Goal: Task Accomplishment & Management: Use online tool/utility

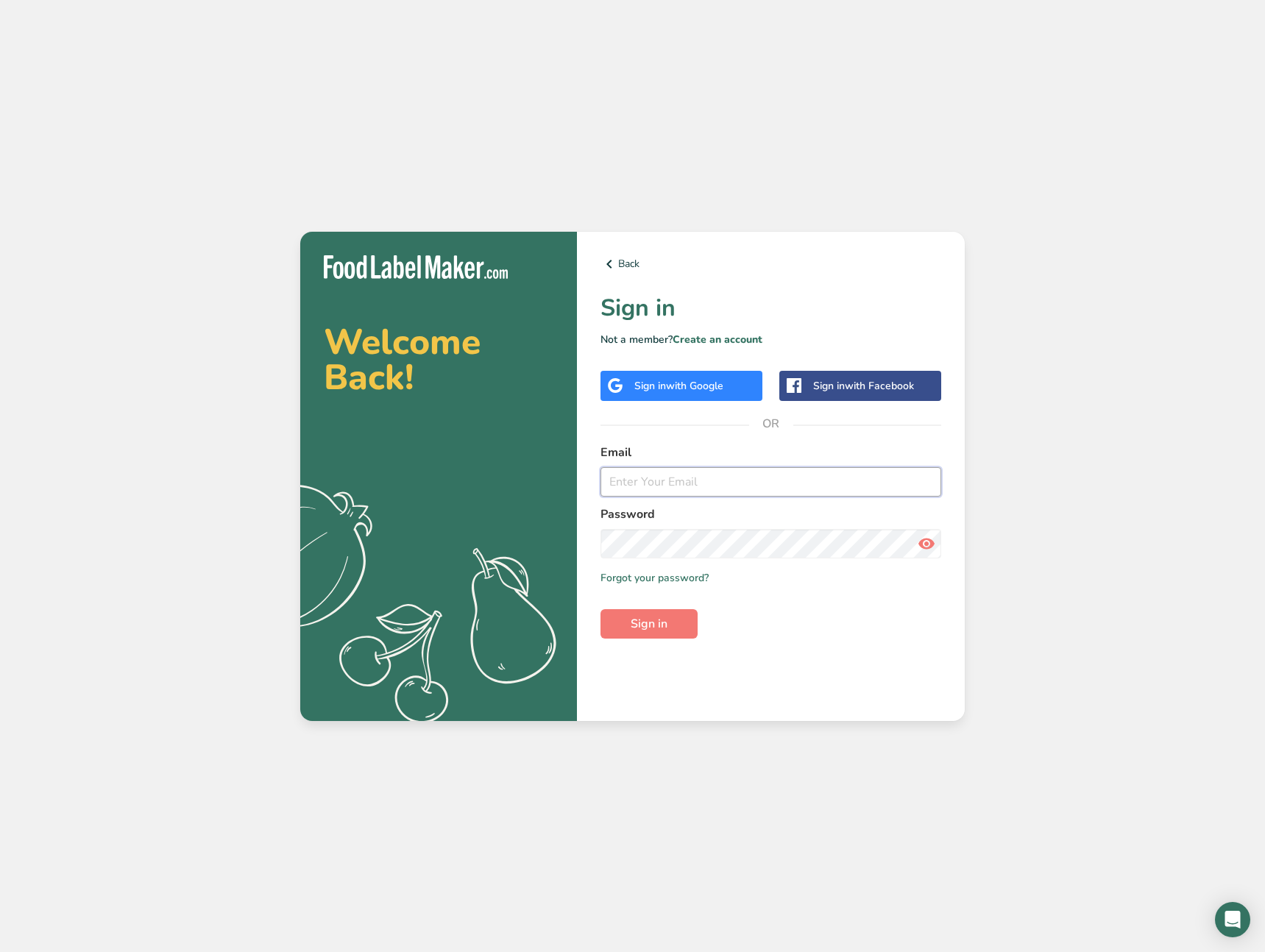
click at [679, 488] on input "email" at bounding box center [771, 482] width 341 height 29
type input "ahmad@foodlabelmaker.com"
click at [657, 619] on span "Sign in" at bounding box center [649, 624] width 37 height 17
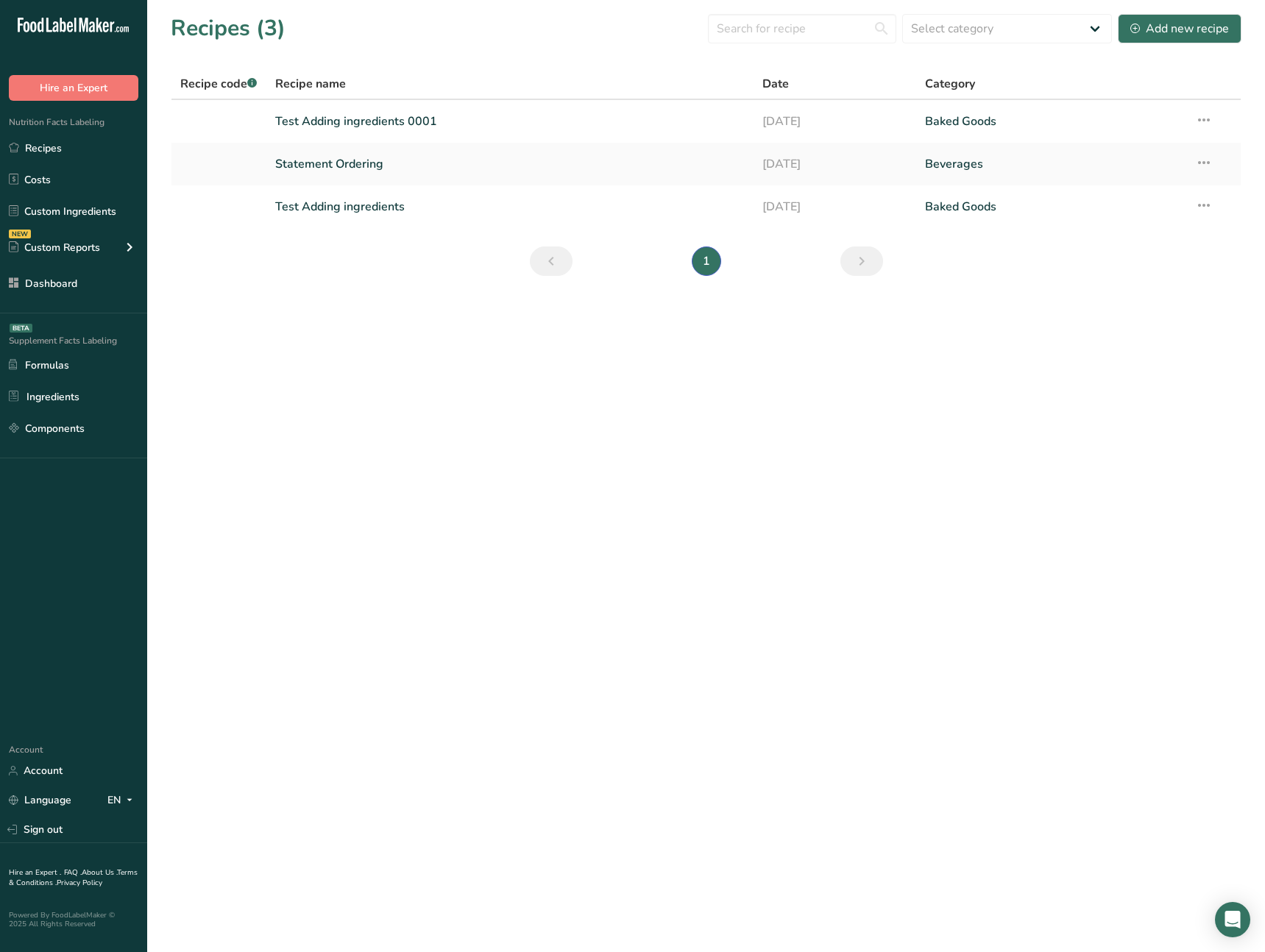
drag, startPoint x: 303, startPoint y: 315, endPoint x: 295, endPoint y: 310, distance: 9.4
click at [297, 315] on main "Recipes (3) Select category All Baked Goods Beverages Confectionery Cooked Meal…" at bounding box center [632, 476] width 1265 height 952
drag, startPoint x: 347, startPoint y: 463, endPoint x: 325, endPoint y: 446, distance: 27.8
click at [345, 461] on main "Recipes (3) Select category All Baked Goods Beverages Confectionery Cooked Meal…" at bounding box center [632, 476] width 1265 height 952
click at [102, 251] on div "NEW Custom Reports" at bounding box center [74, 247] width 147 height 37
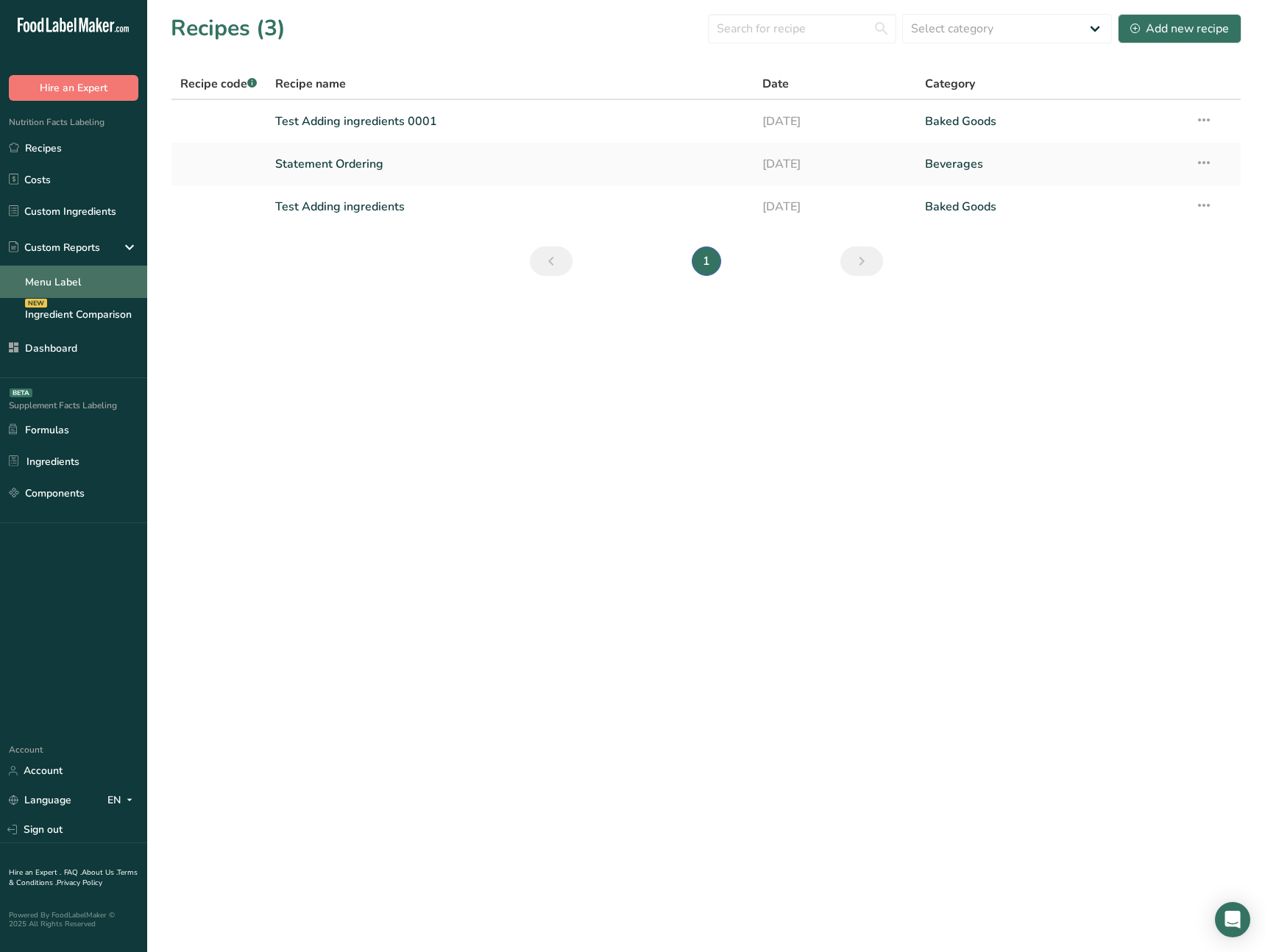
click at [113, 287] on link "Menu Label" at bounding box center [74, 281] width 147 height 32
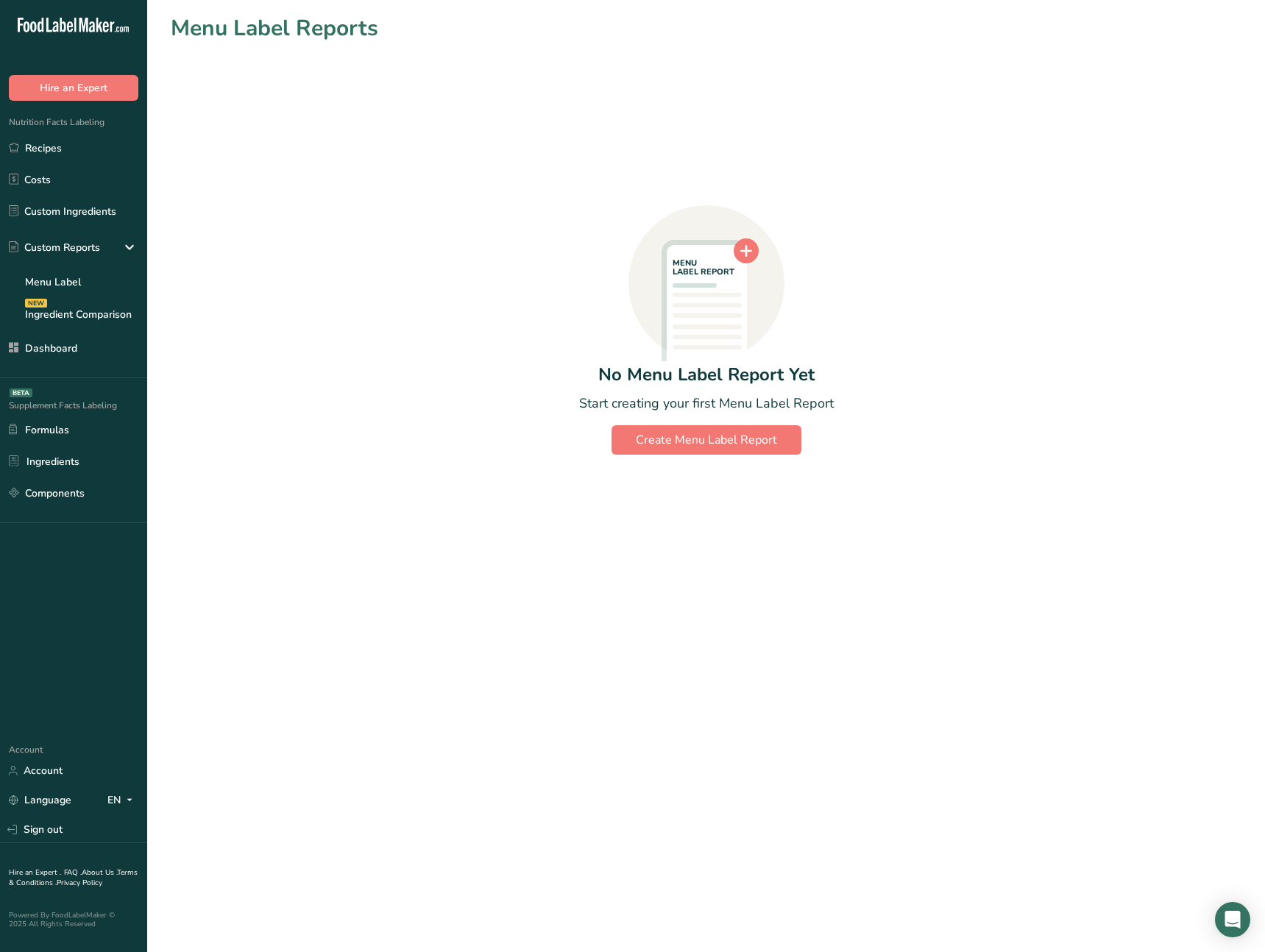
click at [421, 200] on div "MENU LABEL REPORT No Menu Label Report Yet Start creating your first Menu Label…" at bounding box center [706, 250] width 1071 height 410
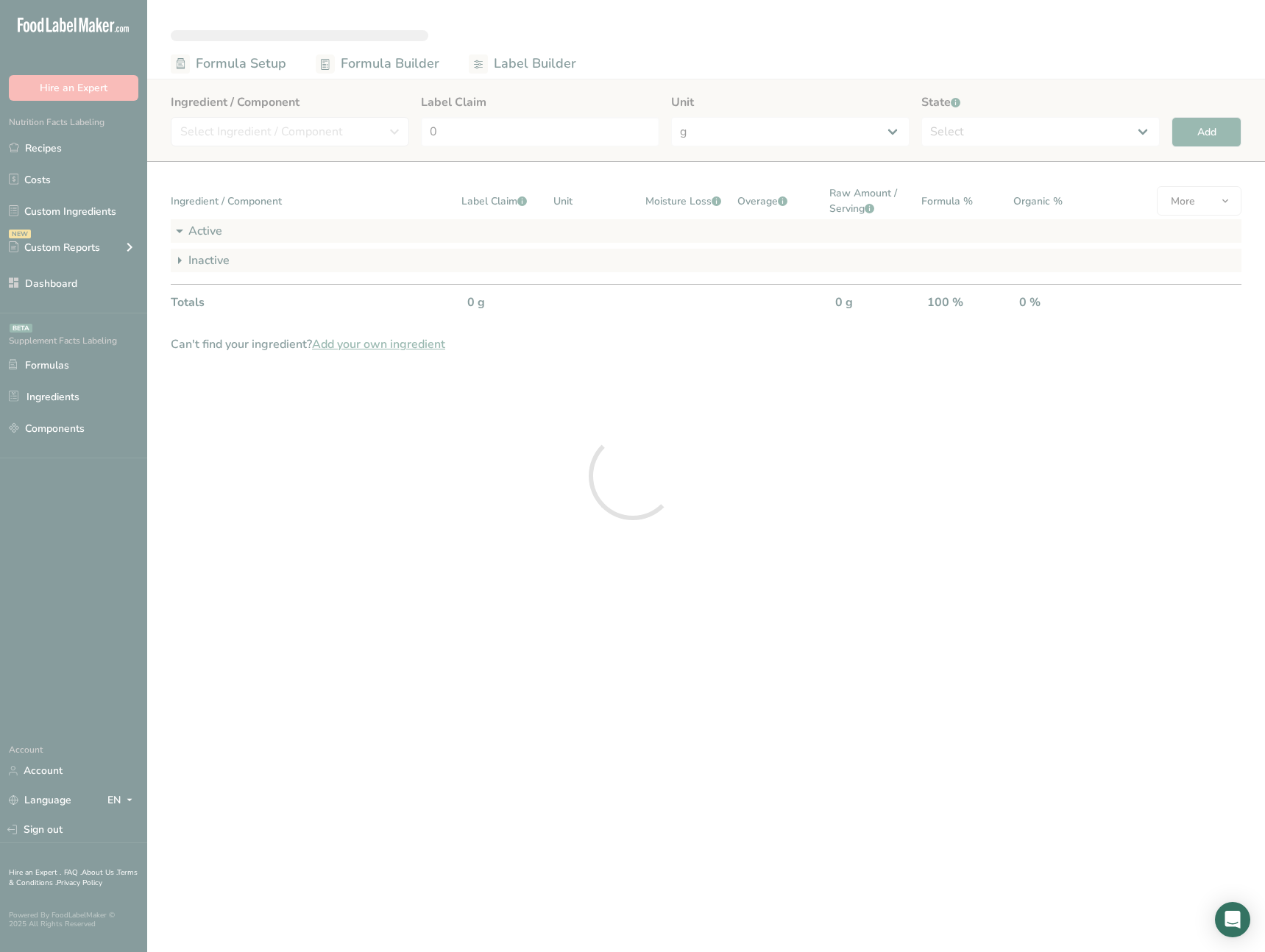
select select "6"
select select "2"
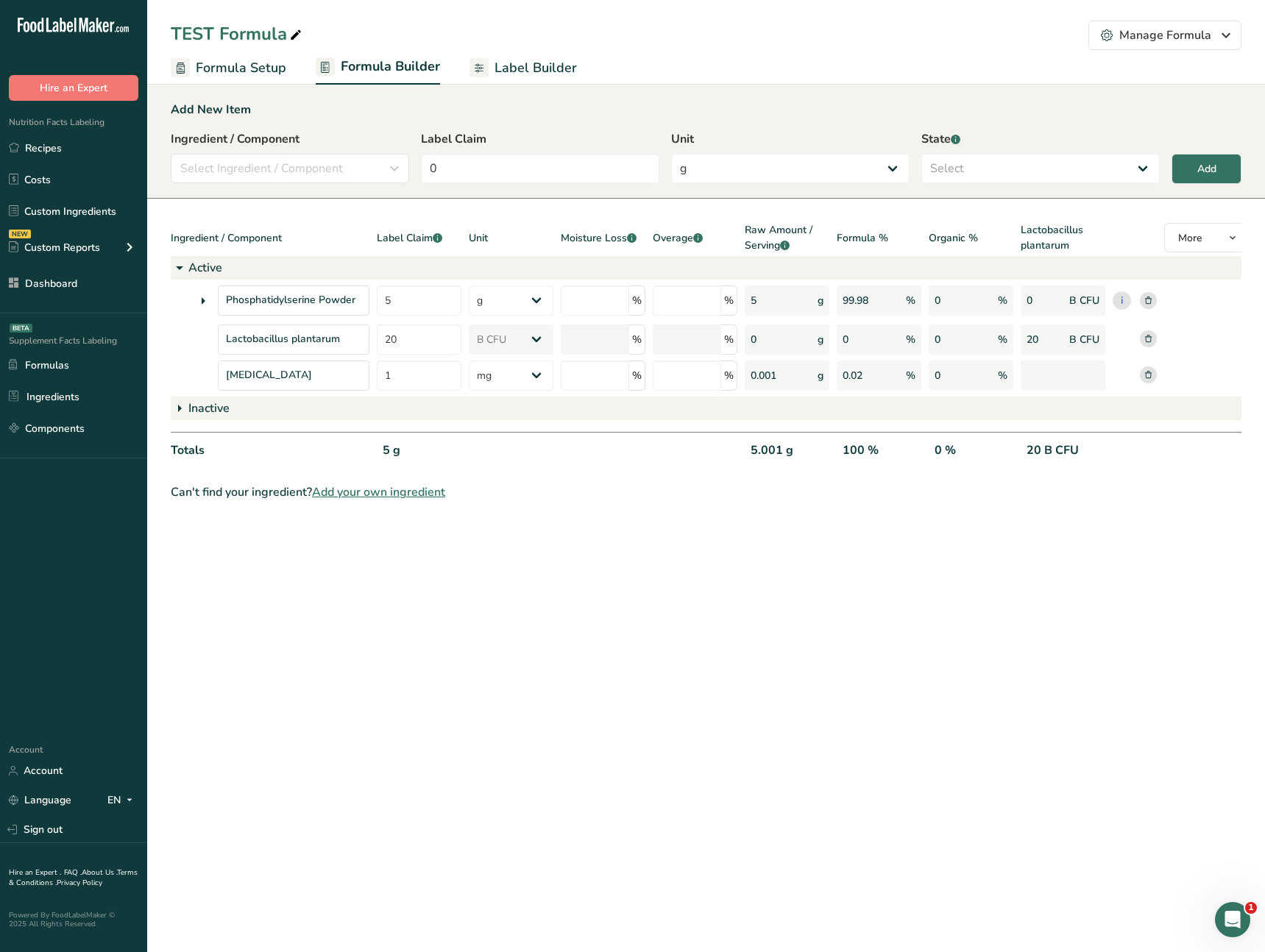
click at [530, 71] on span "Label Builder" at bounding box center [536, 68] width 83 height 20
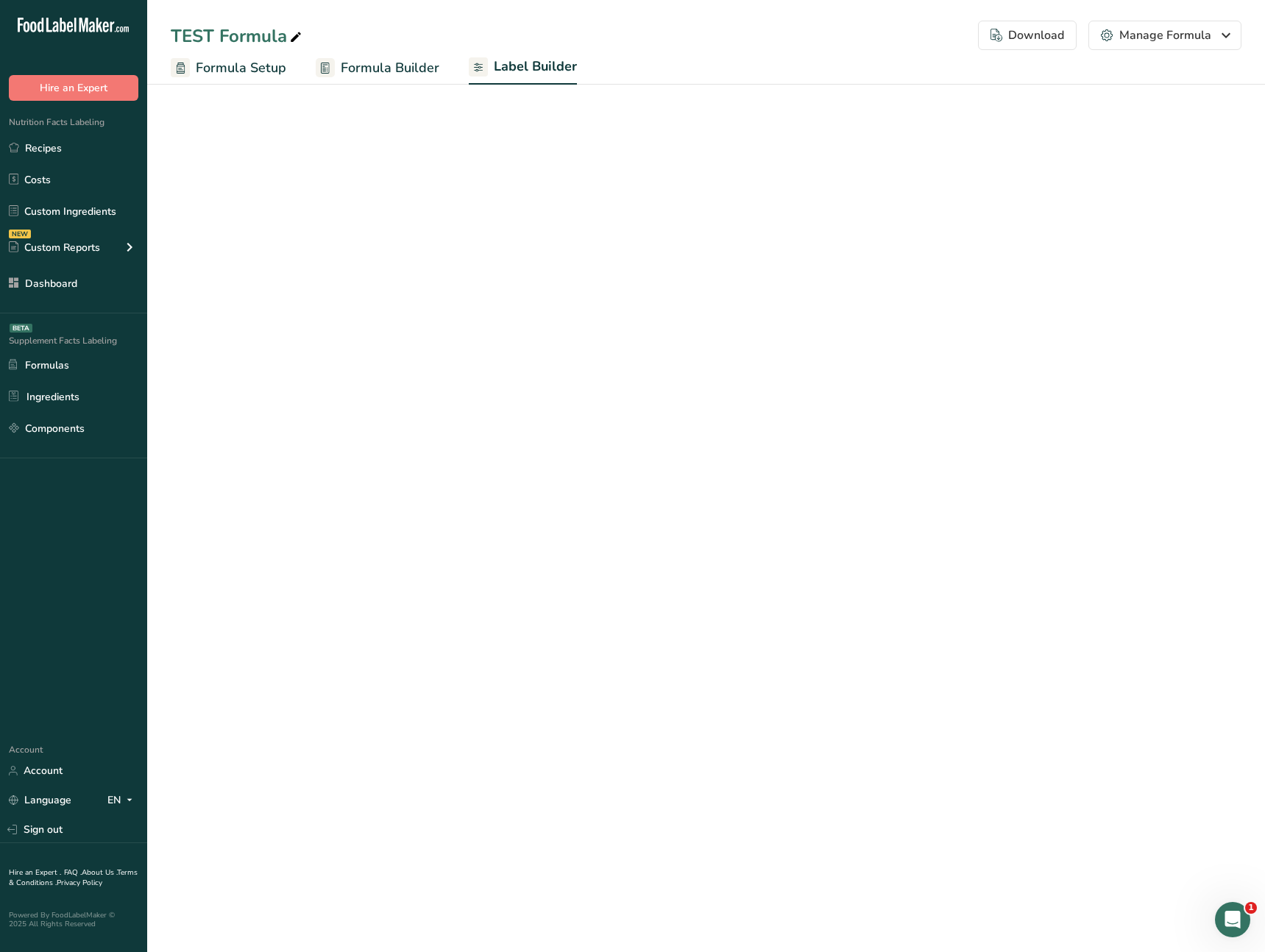
select select "Roboto"
select select "bold"
select select "center"
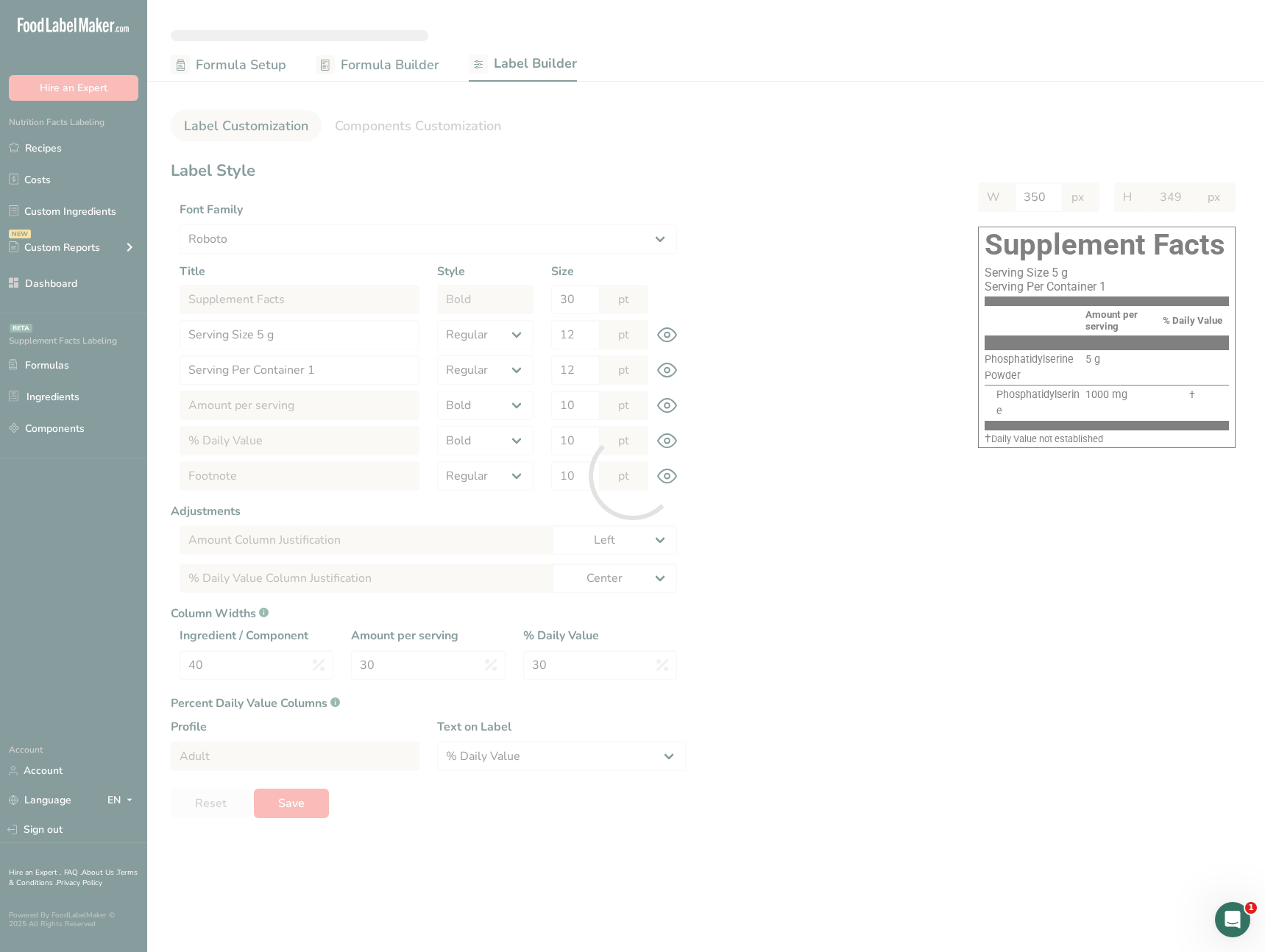
type input "301"
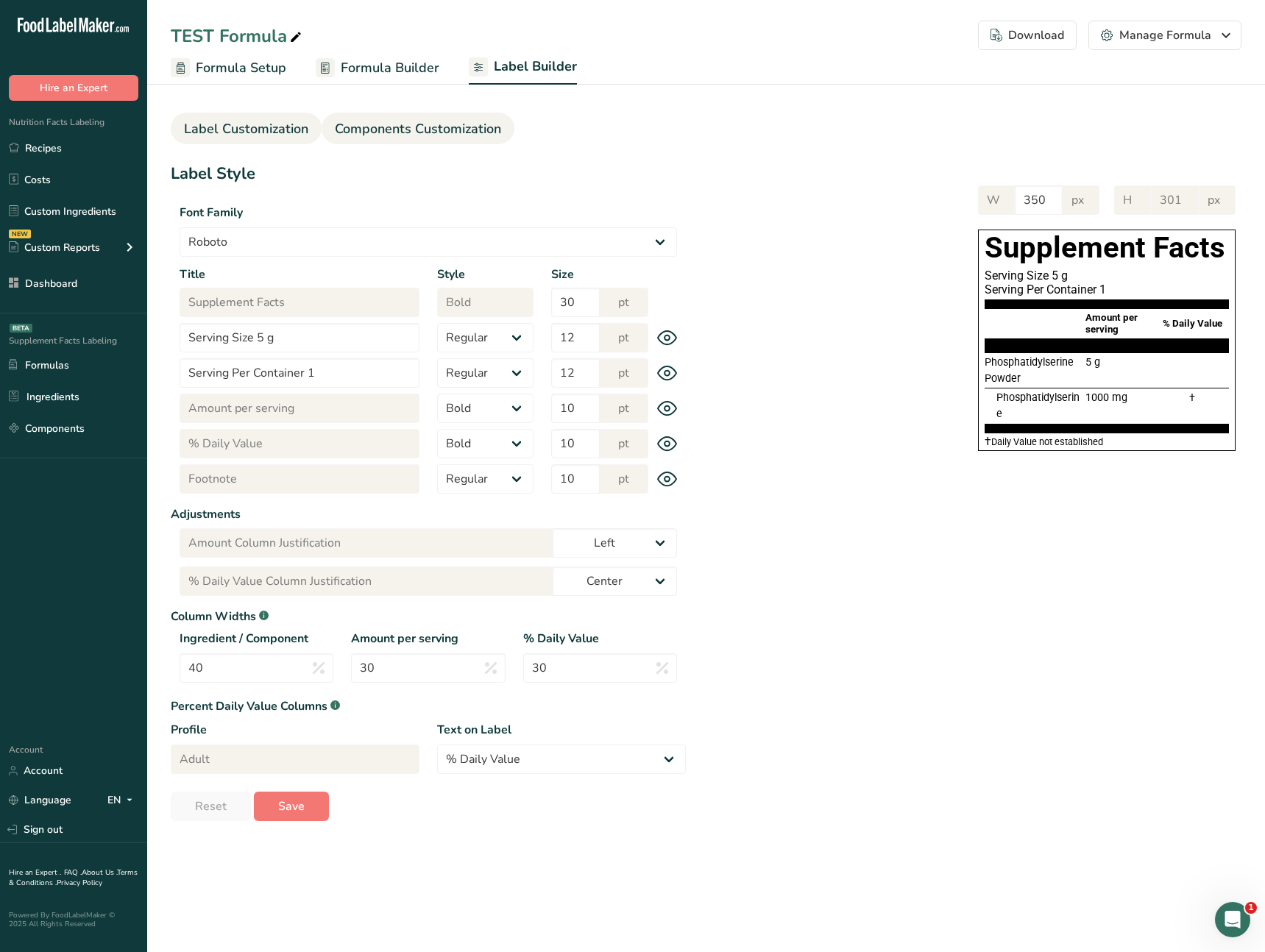
click at [413, 120] on span "Components Customization" at bounding box center [418, 129] width 166 height 20
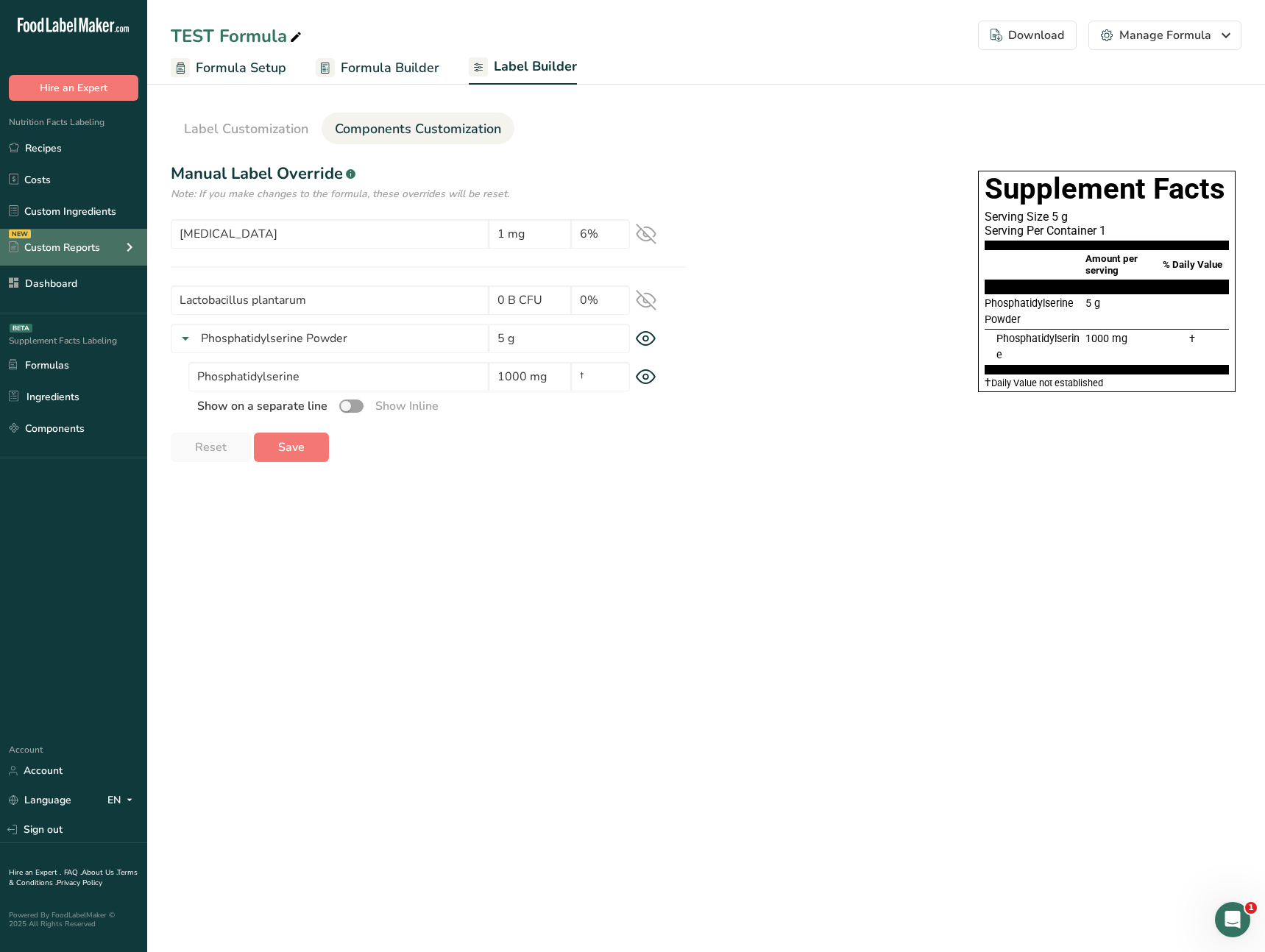
click at [123, 239] on icon at bounding box center [129, 247] width 17 height 26
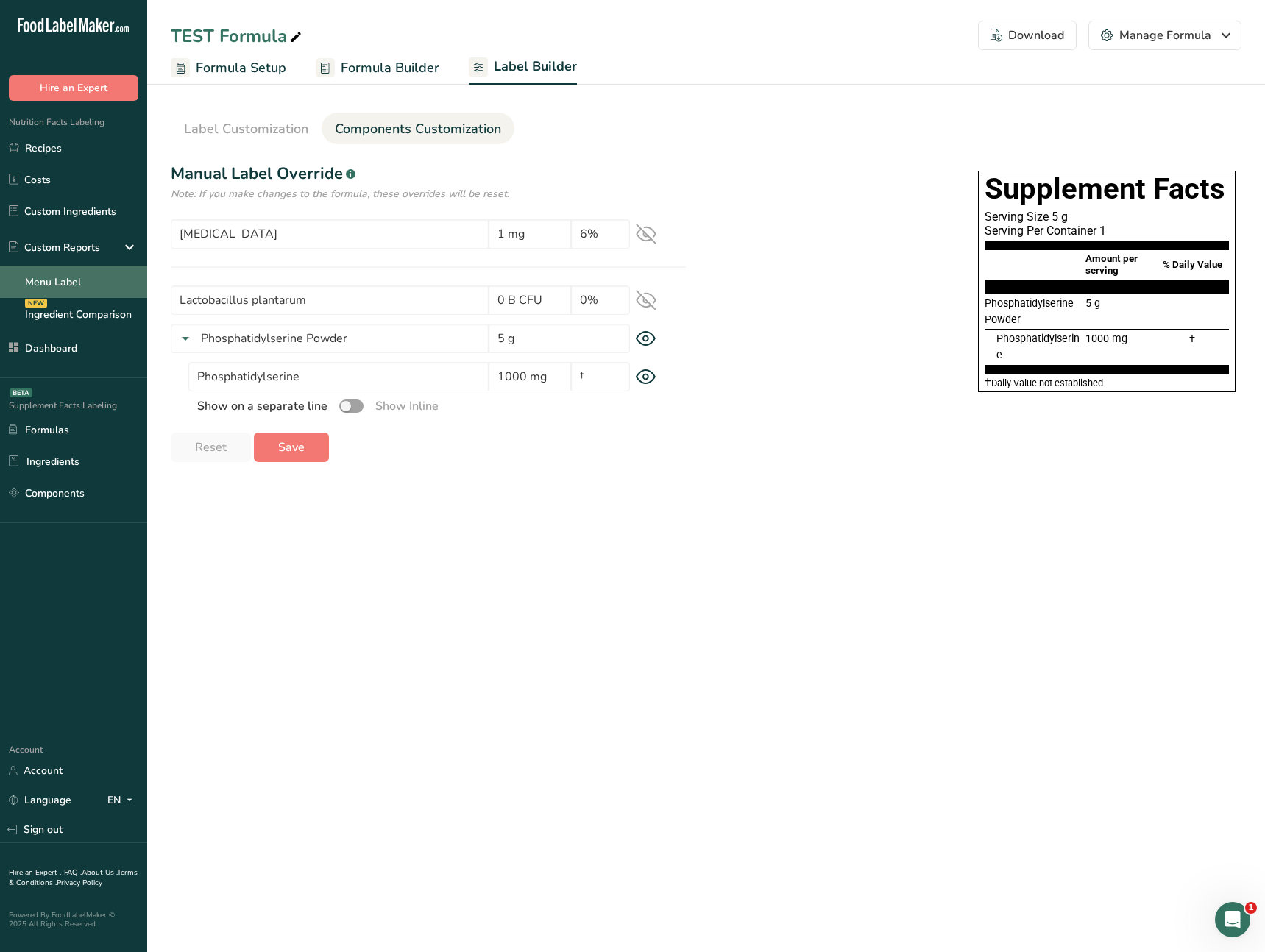
click at [112, 287] on link "Menu Label" at bounding box center [74, 281] width 147 height 32
drag, startPoint x: 655, startPoint y: 601, endPoint x: 657, endPoint y: 564, distance: 37.1
click at [655, 601] on main "TEST Formula Download Choose what to show on your downloaded label Formula Name…" at bounding box center [632, 476] width 1265 height 952
drag, startPoint x: 765, startPoint y: 436, endPoint x: 816, endPoint y: 423, distance: 52.6
click at [768, 436] on div "Label Style Font Family Arial Roboto Helvetica Verdana Tahoma Georgia Courier N…" at bounding box center [706, 312] width 1071 height 300
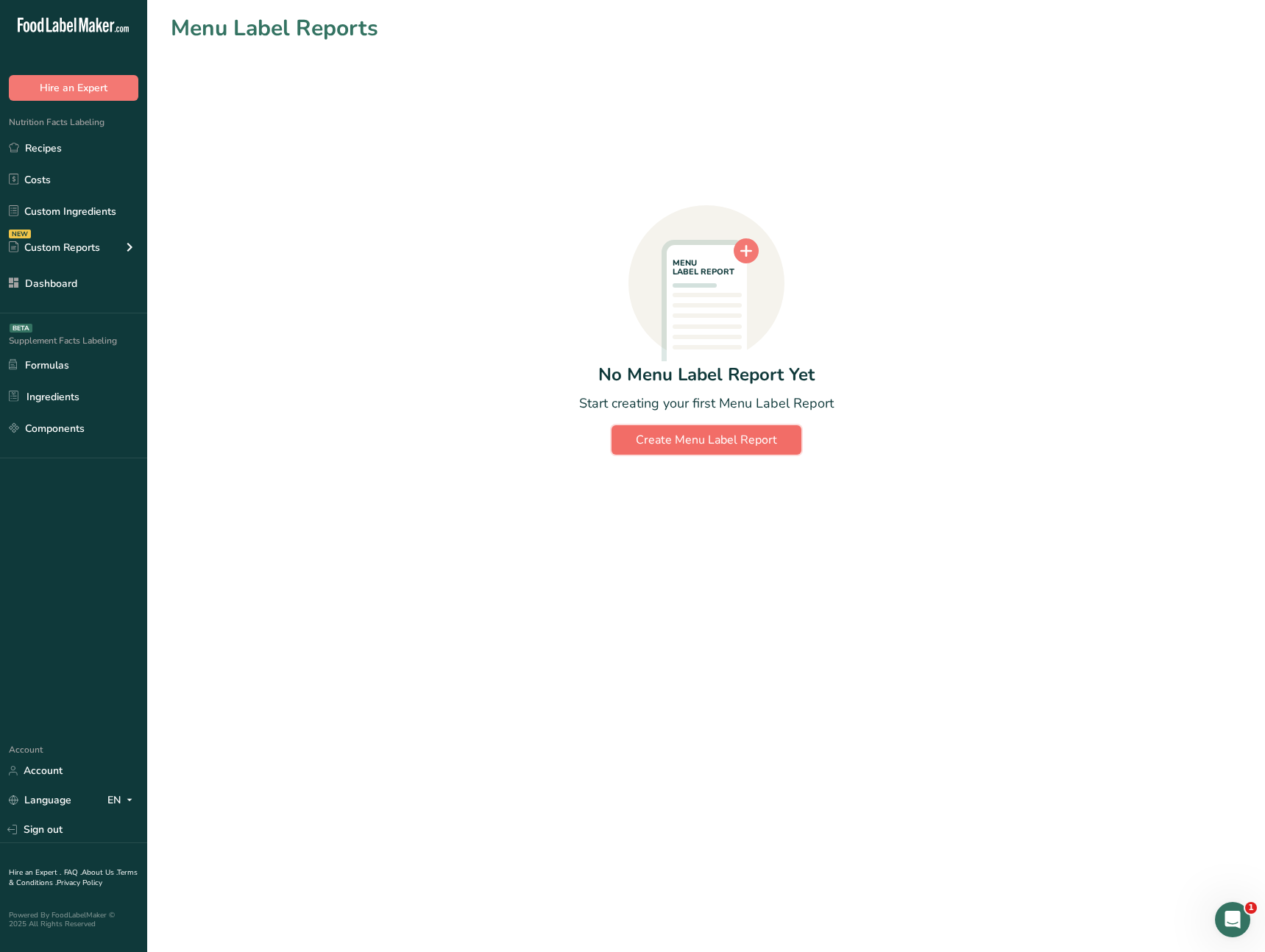
click at [689, 433] on div "Create Menu Label Report" at bounding box center [707, 440] width 141 height 17
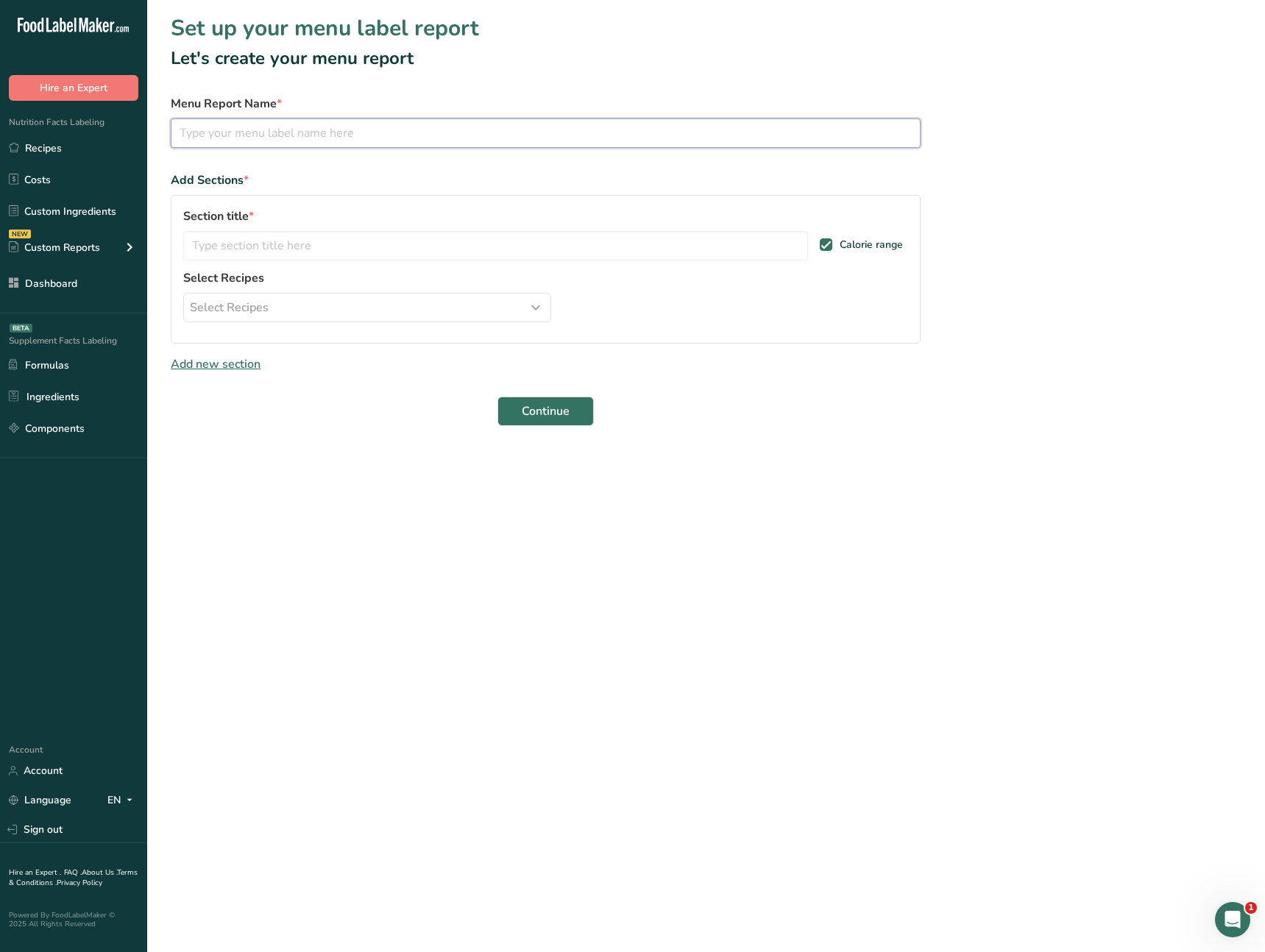
click at [273, 143] on input "text" at bounding box center [546, 132] width 750 height 29
type input "Test Report"
click at [293, 245] on input "text" at bounding box center [496, 245] width 625 height 29
type input "First Section"
click at [287, 300] on div "Select Recipes" at bounding box center [366, 307] width 354 height 17
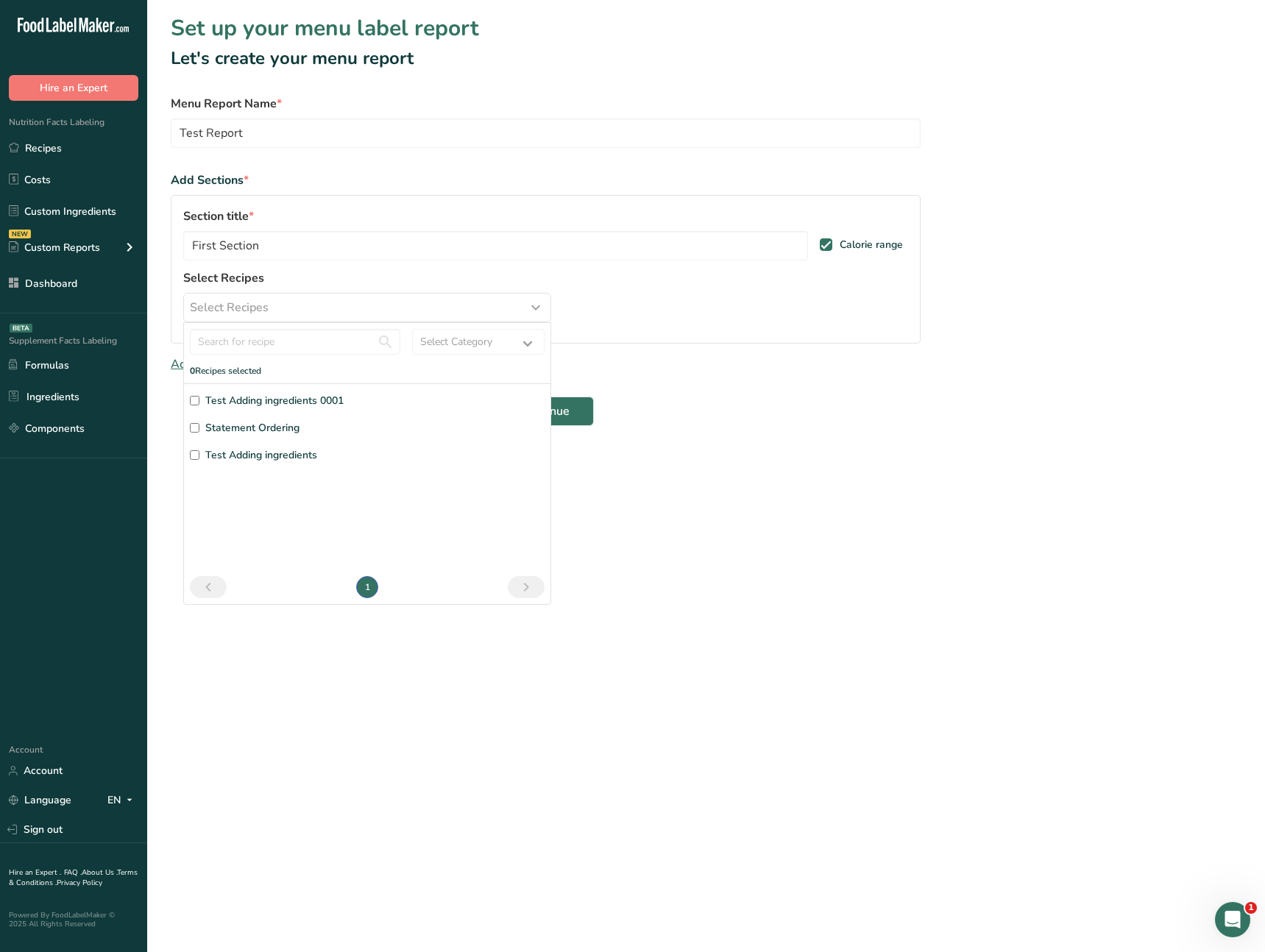
click at [262, 397] on span "Test Adding ingredients 0001" at bounding box center [275, 400] width 138 height 16
click at [199, 397] on input "Test Adding ingredients 0001" at bounding box center [194, 400] width 10 height 10
checkbox input "true"
drag, startPoint x: 654, startPoint y: 595, endPoint x: 549, endPoint y: 537, distance: 120.0
click at [654, 595] on main "Set up your menu label report Let's create your menu report Menu Report Name * …" at bounding box center [632, 476] width 1265 height 952
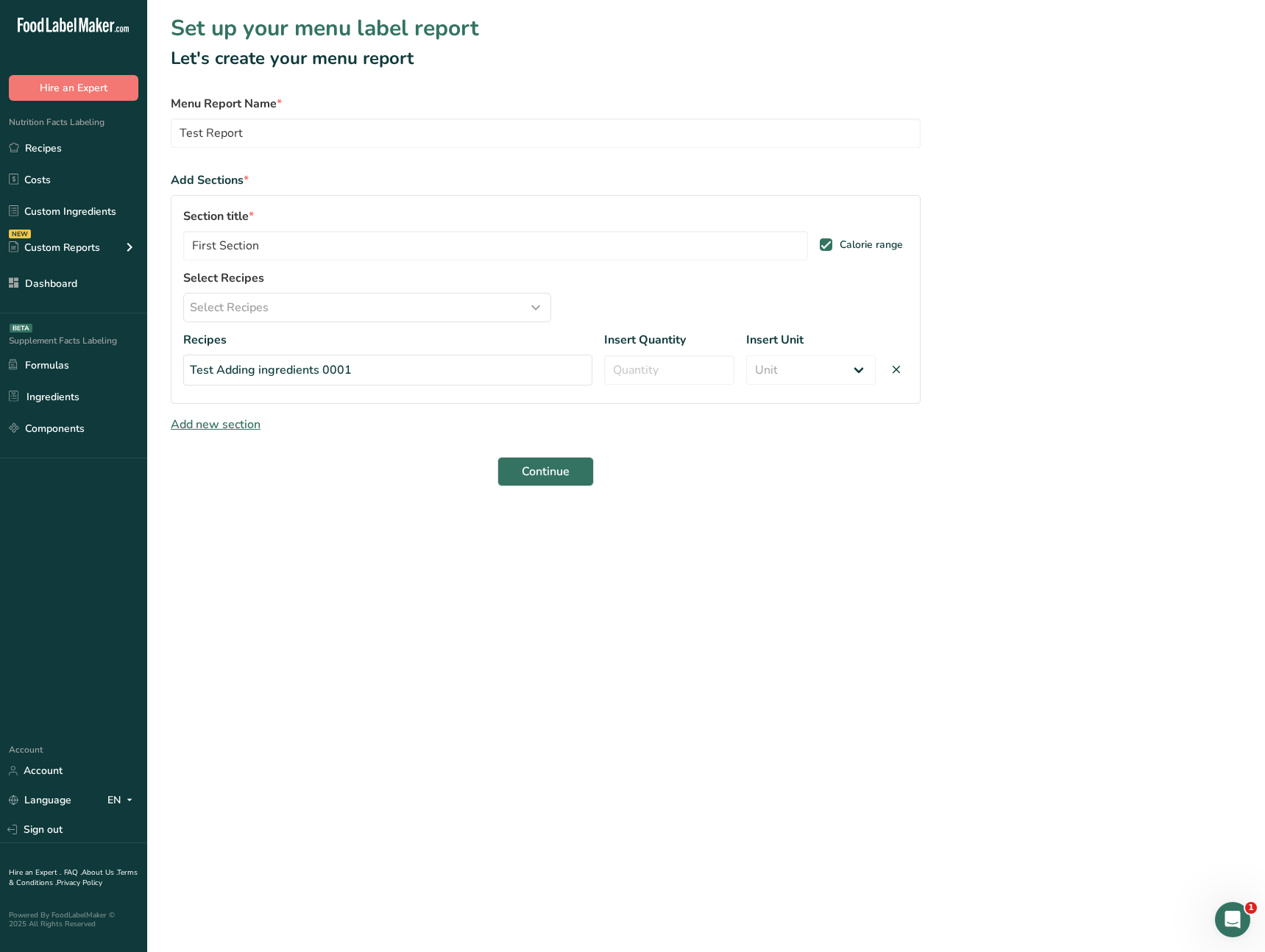
click at [237, 423] on span "Add new section" at bounding box center [215, 424] width 90 height 17
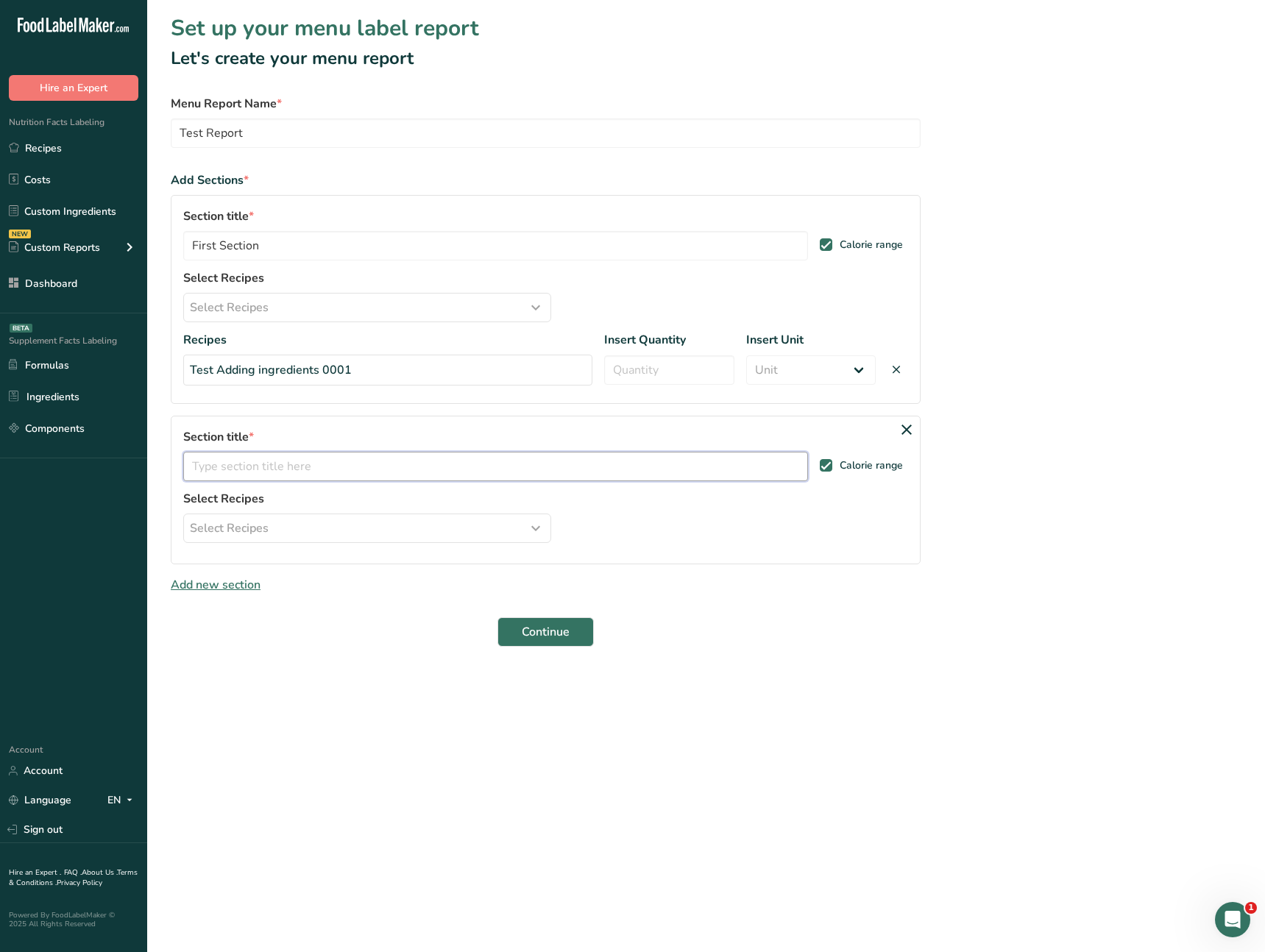
click at [245, 461] on input "text" at bounding box center [496, 466] width 625 height 29
type input "Second Section"
click at [301, 526] on div "Select Recipes" at bounding box center [366, 528] width 354 height 17
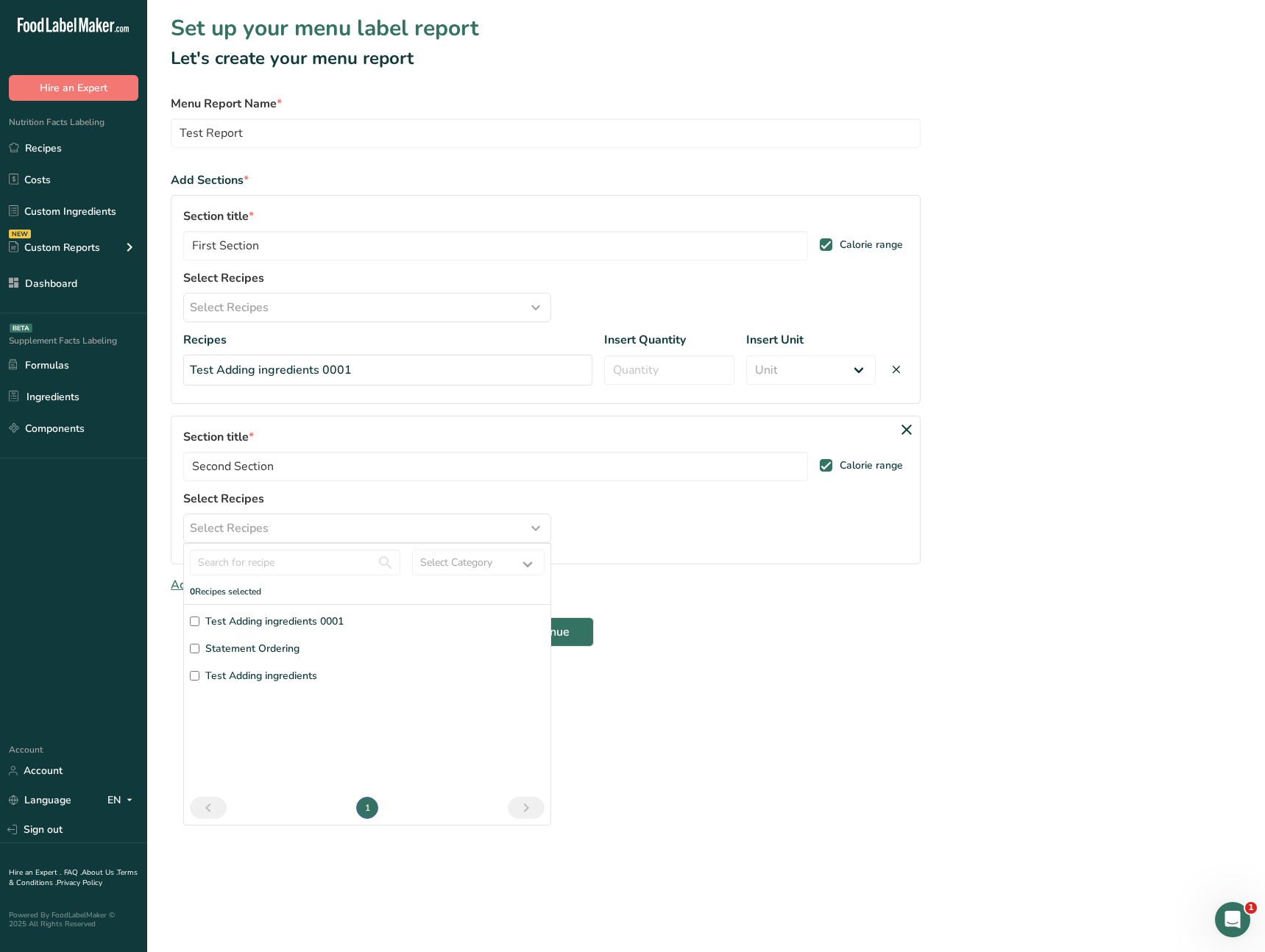
click at [267, 641] on span "Statement Ordering" at bounding box center [252, 649] width 94 height 16
click at [199, 644] on input "Statement Ordering" at bounding box center [194, 649] width 10 height 10
checkbox input "true"
click at [269, 674] on span "Test Adding ingredients" at bounding box center [261, 676] width 112 height 16
click at [199, 674] on input "Test Adding ingredients" at bounding box center [194, 676] width 10 height 10
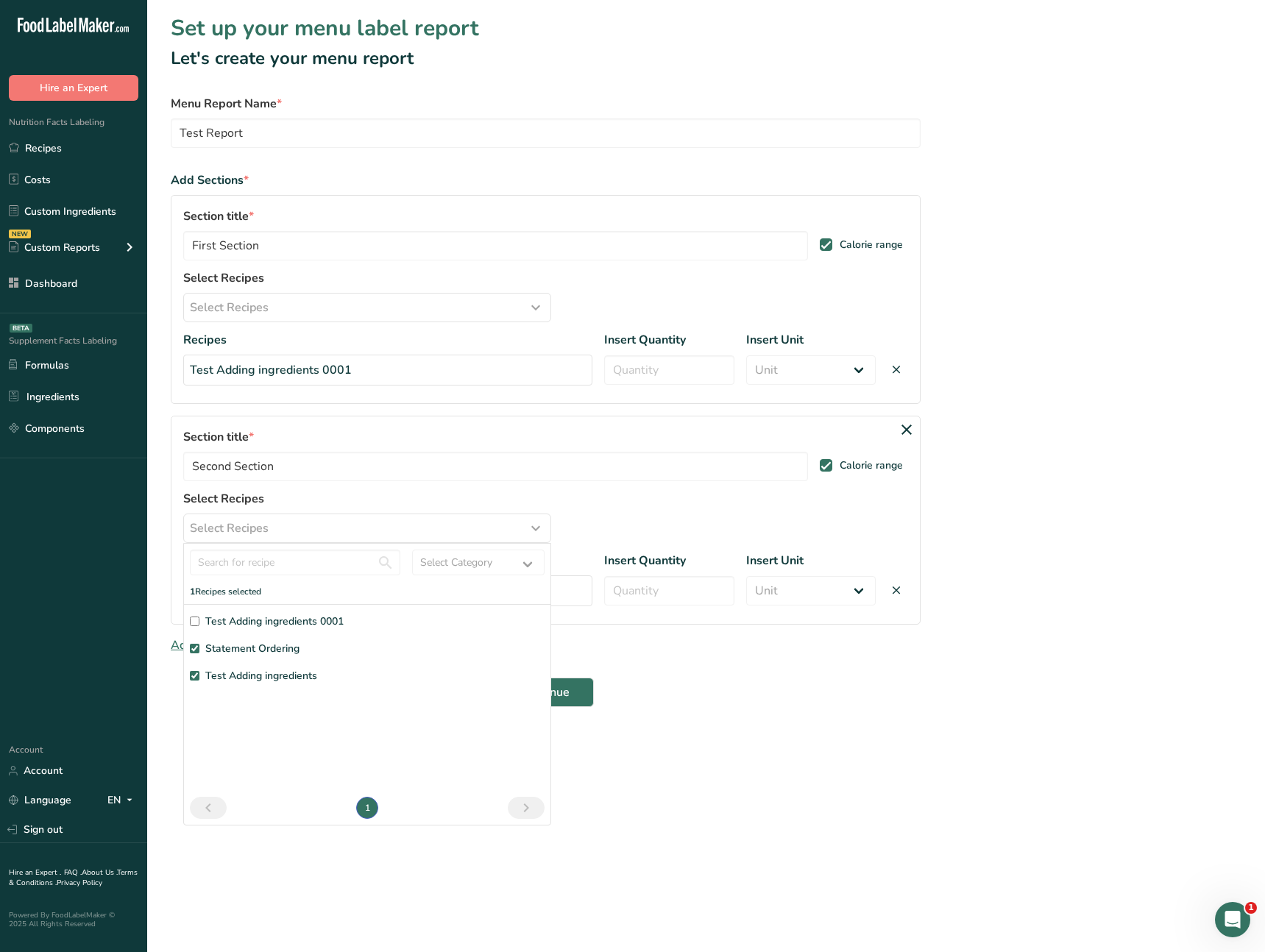
checkbox input "true"
click at [732, 710] on form "Menu Report Name * Test Report Add Sections * Section title * First Section Cal…" at bounding box center [546, 419] width 750 height 649
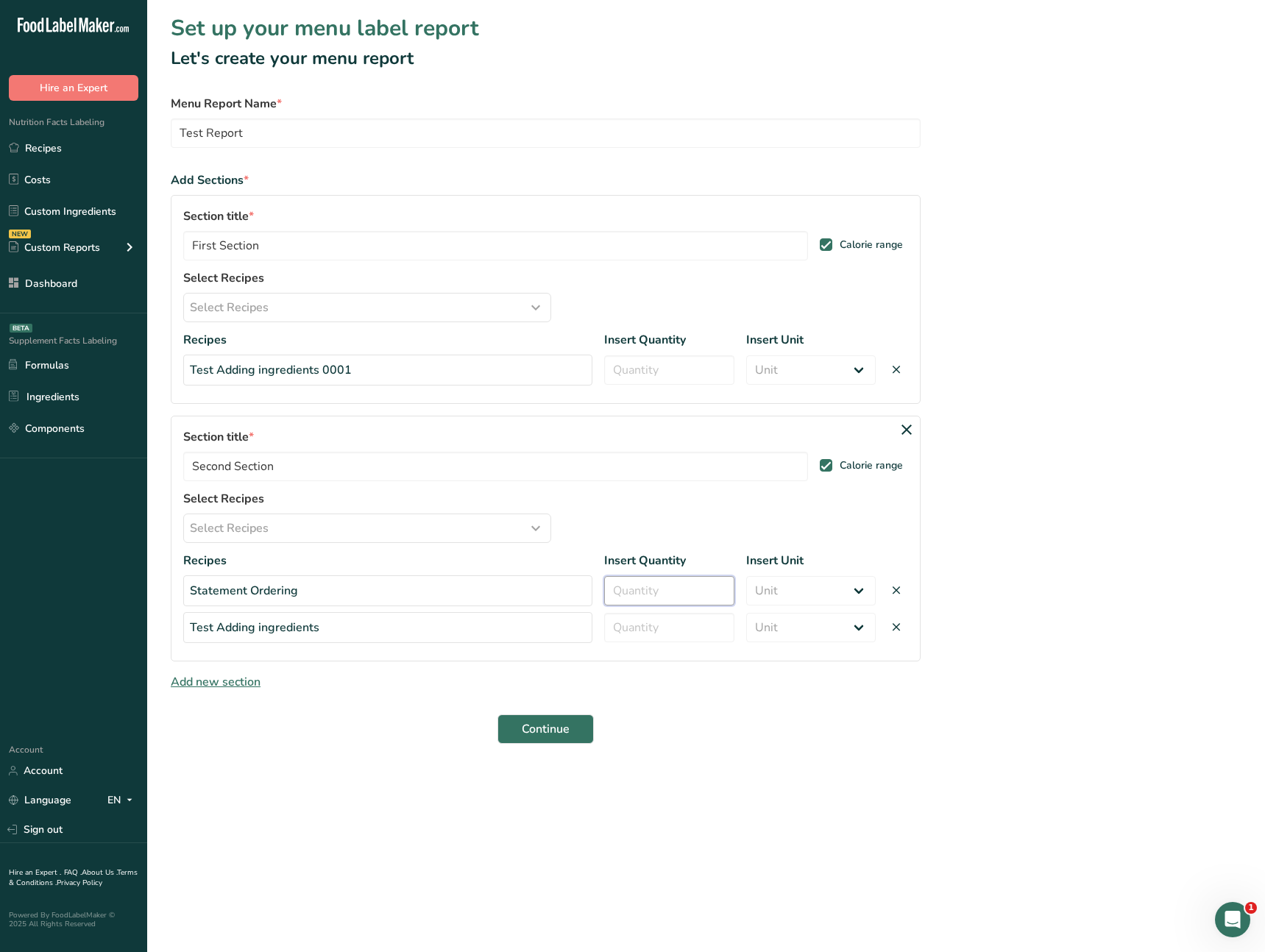
click at [659, 600] on input "number" at bounding box center [669, 591] width 129 height 29
click at [810, 601] on select "Unit Serving Package g kg mg mcg lb oz" at bounding box center [811, 591] width 129 height 29
select select "serving"
click at [747, 576] on select "Unit Serving Package g kg mg mcg lb oz" at bounding box center [811, 591] width 129 height 29
click at [792, 621] on select "Unit Serving Package g kg mg mcg lb oz" at bounding box center [811, 628] width 129 height 29
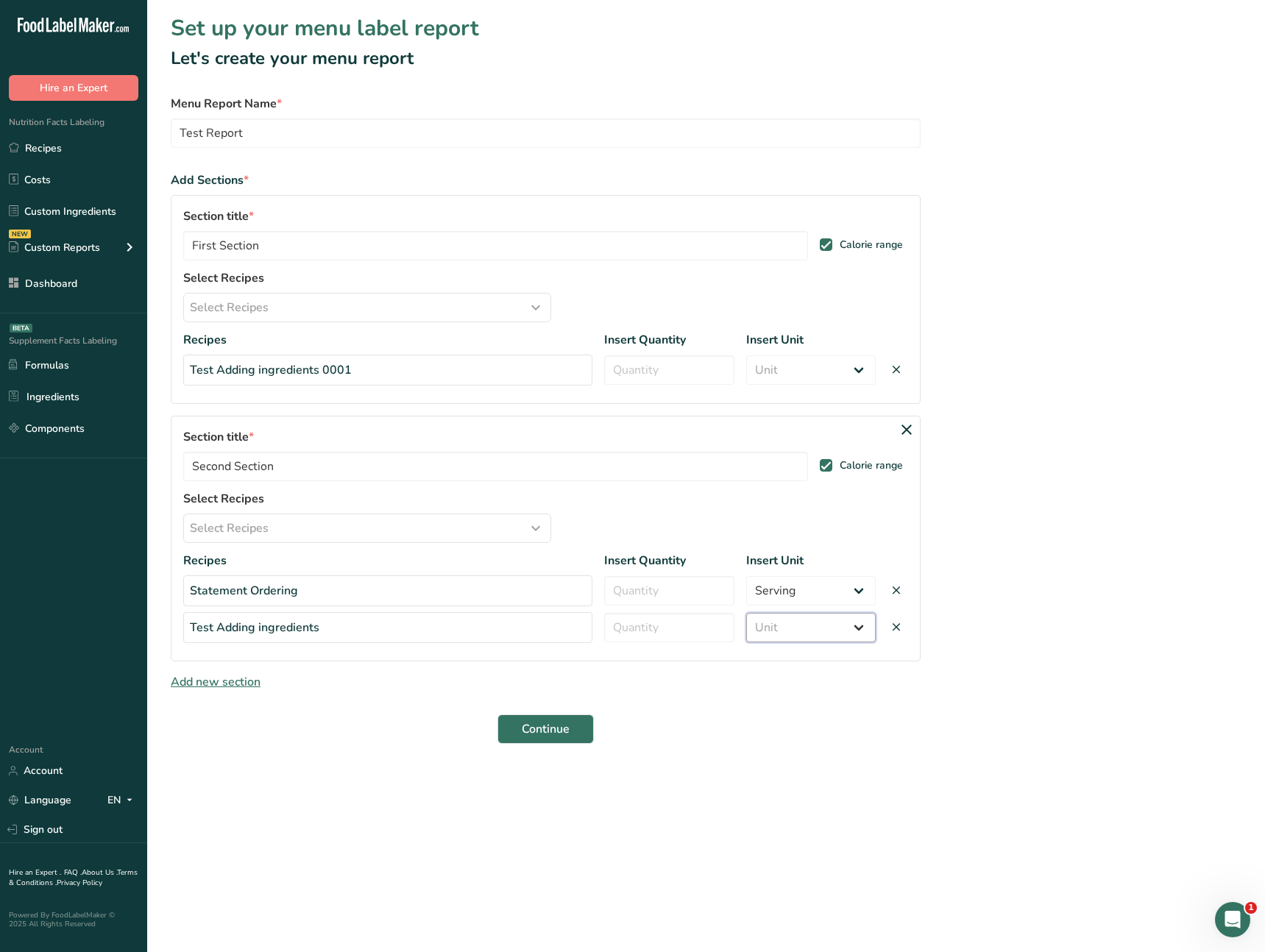
select select "package"
click at [747, 613] on select "Unit Serving Package g kg mg mcg lb oz" at bounding box center [811, 628] width 129 height 29
click at [671, 593] on input "number" at bounding box center [669, 591] width 129 height 29
type input "1"
drag, startPoint x: 669, startPoint y: 630, endPoint x: 715, endPoint y: 516, distance: 122.9
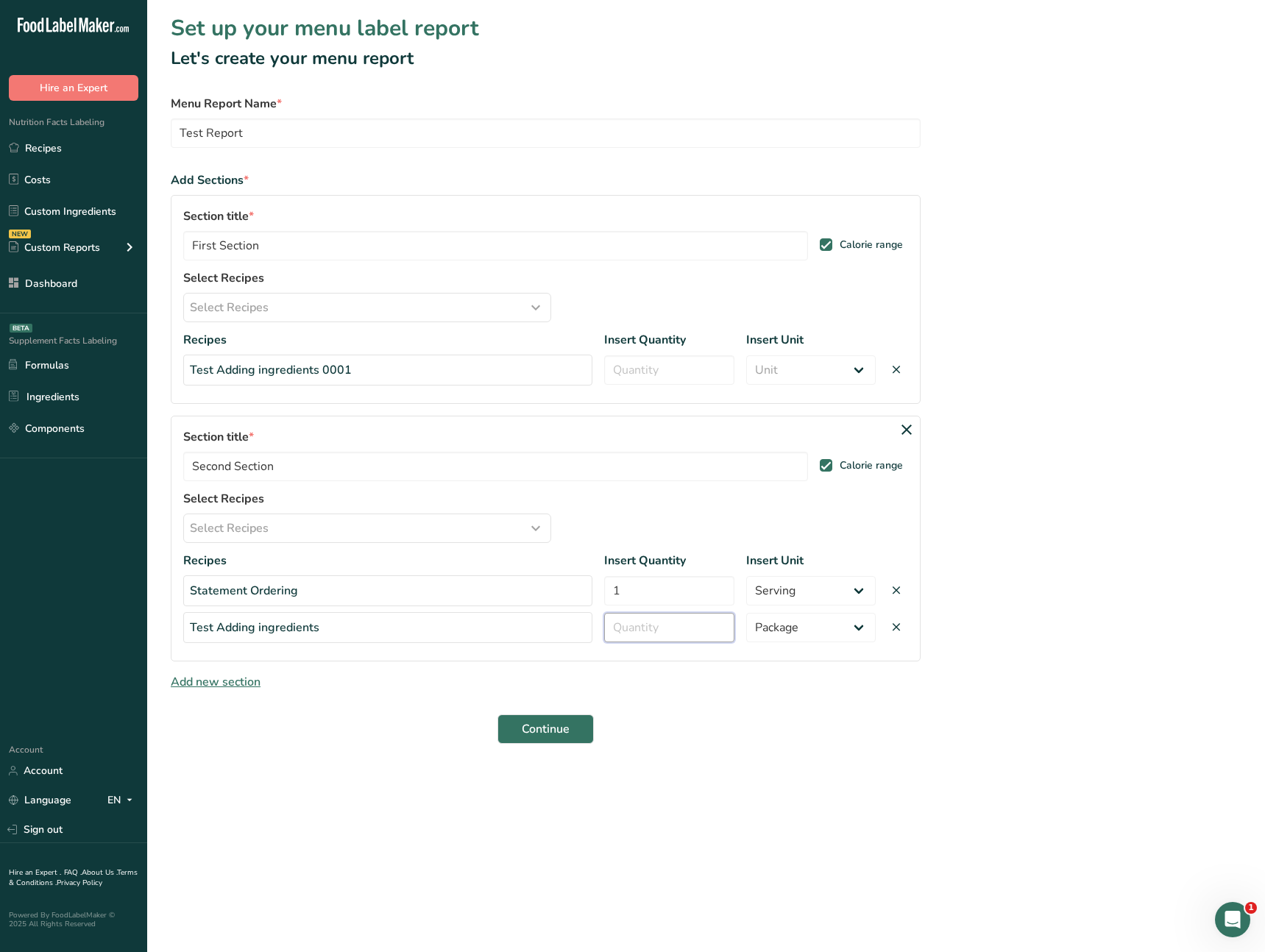
click at [670, 629] on input "number" at bounding box center [669, 628] width 129 height 29
type input "1"
click at [780, 370] on select "Unit Serving Package g kg mg mcg lb oz" at bounding box center [811, 370] width 129 height 29
select select "0"
click at [747, 355] on select "Unit Serving Package g kg mg mcg lb oz" at bounding box center [811, 370] width 129 height 29
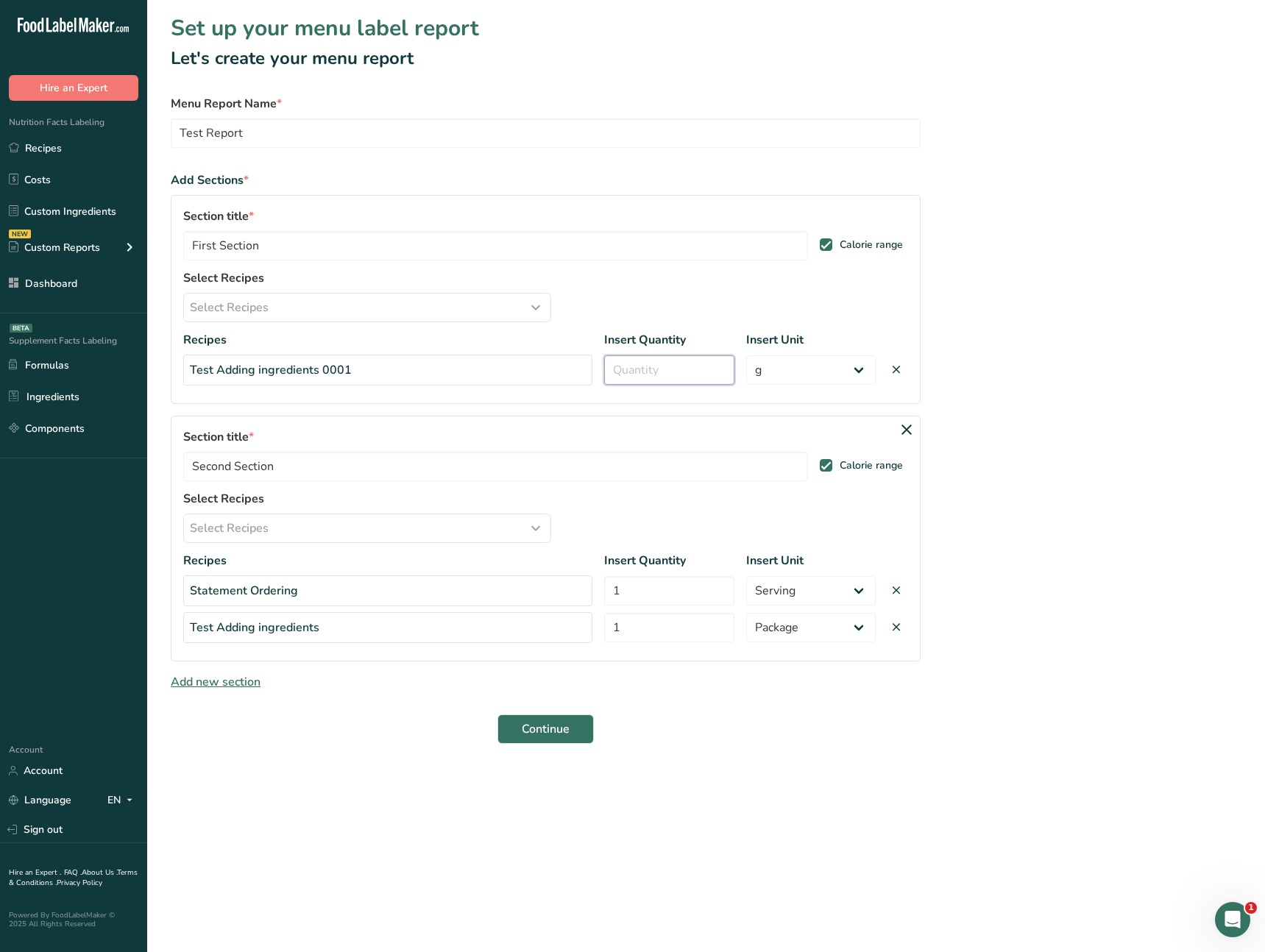
click at [671, 366] on input "number" at bounding box center [669, 370] width 129 height 29
type input "100"
drag, startPoint x: 1107, startPoint y: 376, endPoint x: 865, endPoint y: 665, distance: 376.9
click at [1107, 376] on section "Set up your menu label report Let's create your menu report Menu Report Name * …" at bounding box center [706, 384] width 1118 height 768
click at [571, 741] on button "Continue" at bounding box center [546, 729] width 96 height 29
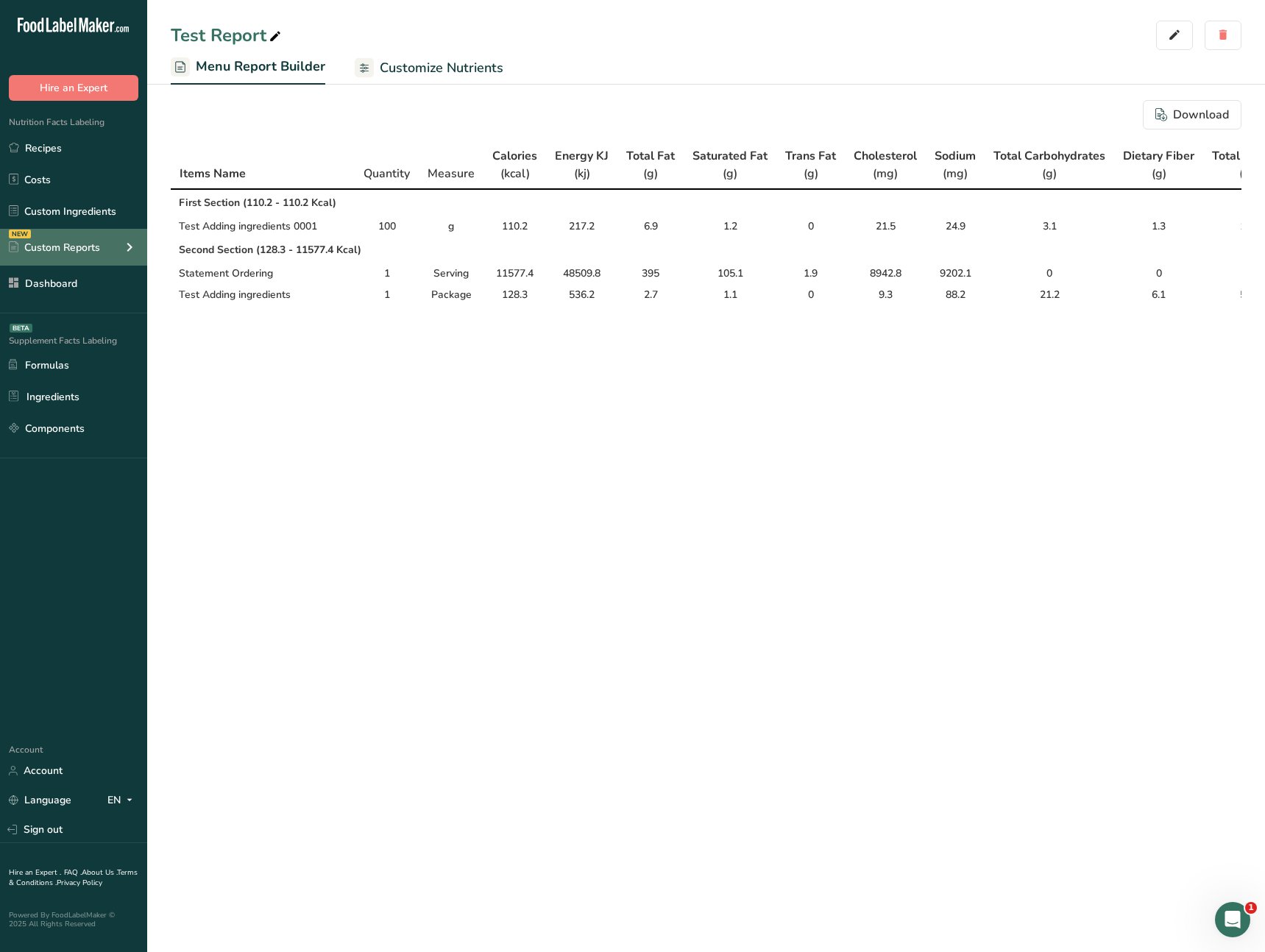
click at [110, 254] on div "NEW Custom Reports" at bounding box center [74, 247] width 147 height 37
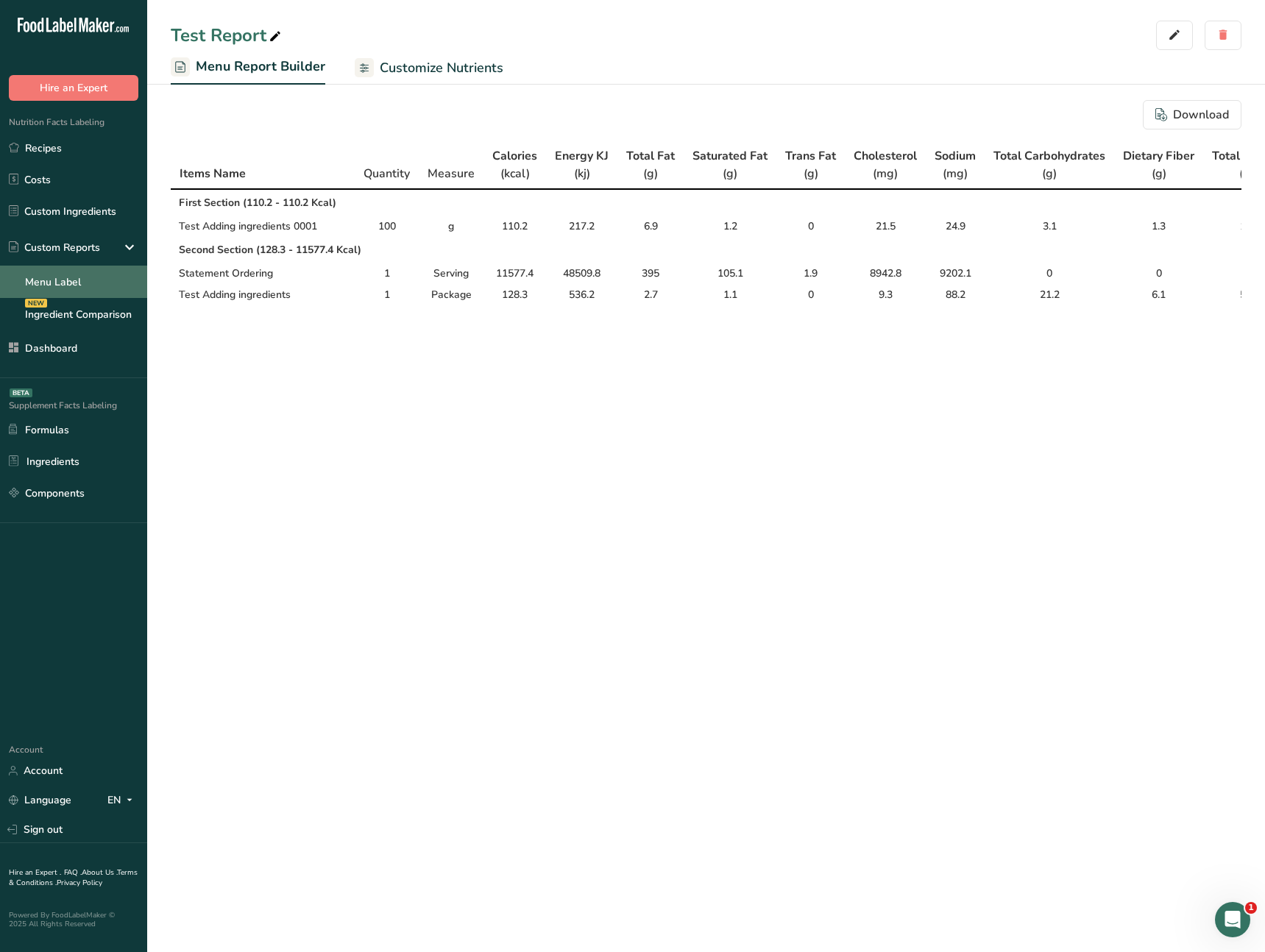
click at [107, 288] on link "Menu Label" at bounding box center [74, 281] width 147 height 32
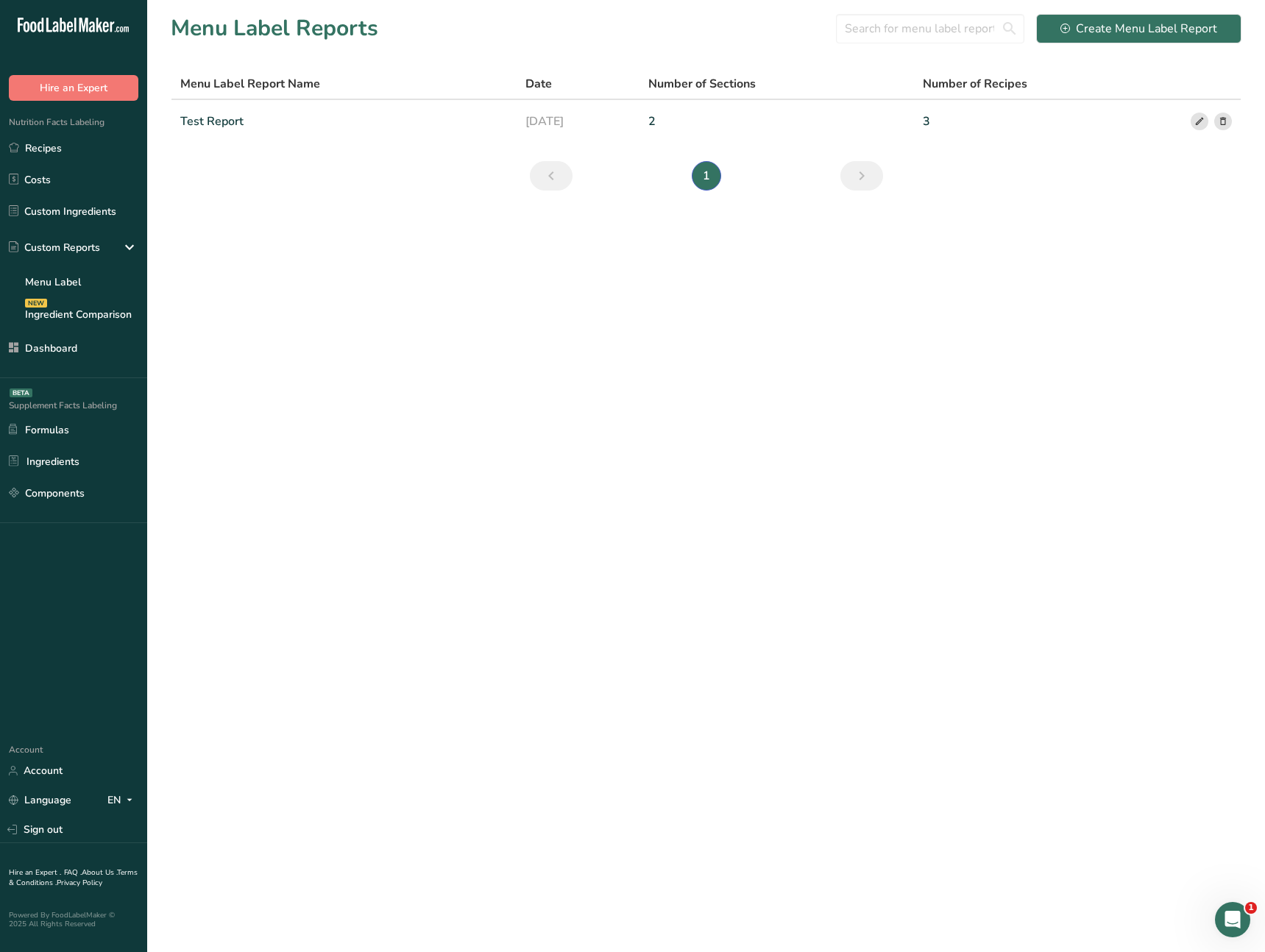
click at [637, 462] on main "Menu Label Reports Create Menu Label Report Menu Label Report Name Date Number …" at bounding box center [632, 476] width 1265 height 952
click at [686, 303] on main "Menu Label Reports Create Menu Label Report Menu Label Report Name Date Number …" at bounding box center [632, 476] width 1265 height 952
click at [710, 319] on main "Menu Label Reports Create Menu Label Report Menu Label Report Name Date Number …" at bounding box center [632, 476] width 1265 height 952
click at [716, 524] on main "Menu Label Reports Create Menu Label Report Menu Label Report Name Date Number …" at bounding box center [632, 476] width 1265 height 952
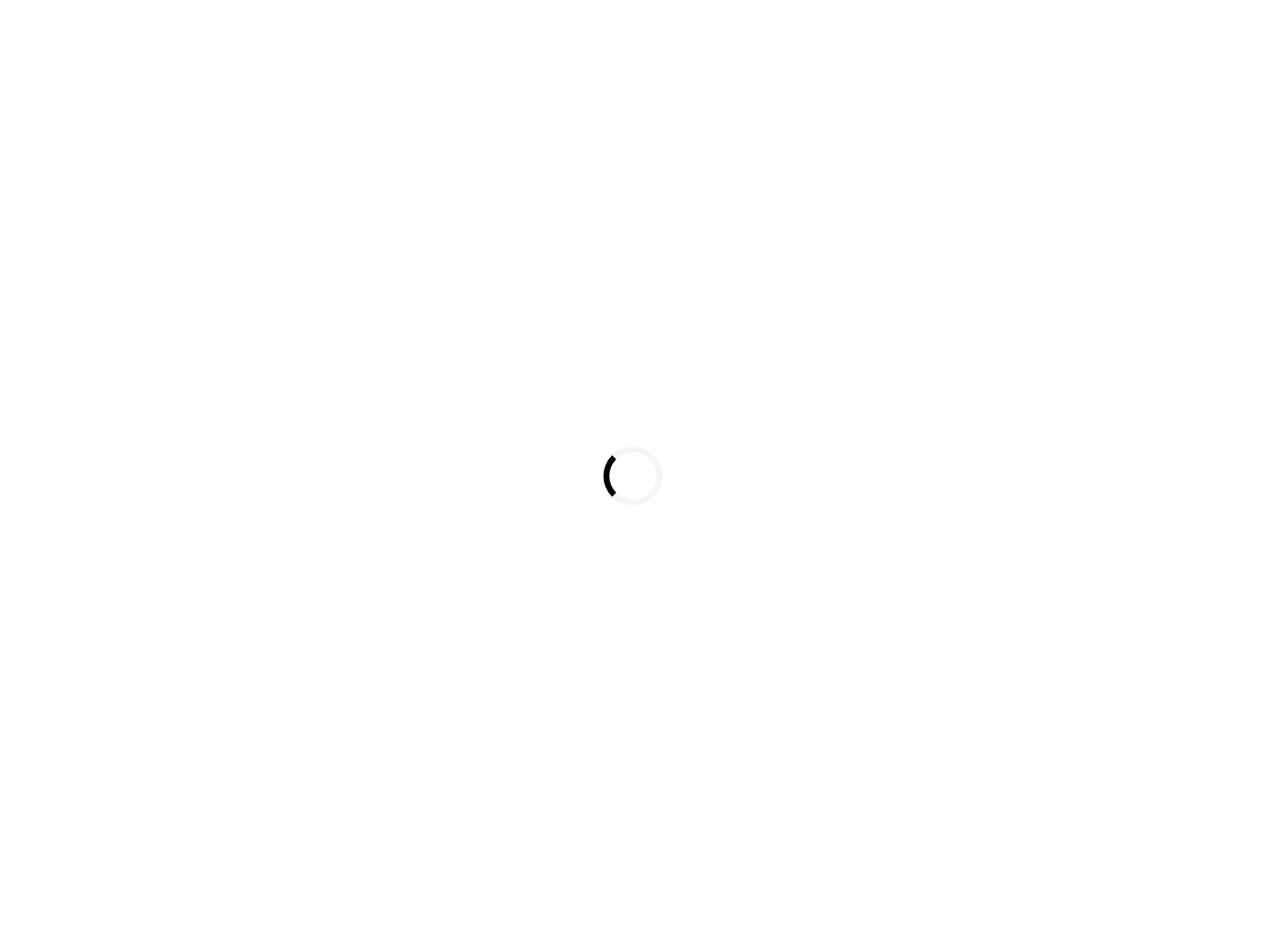
select select
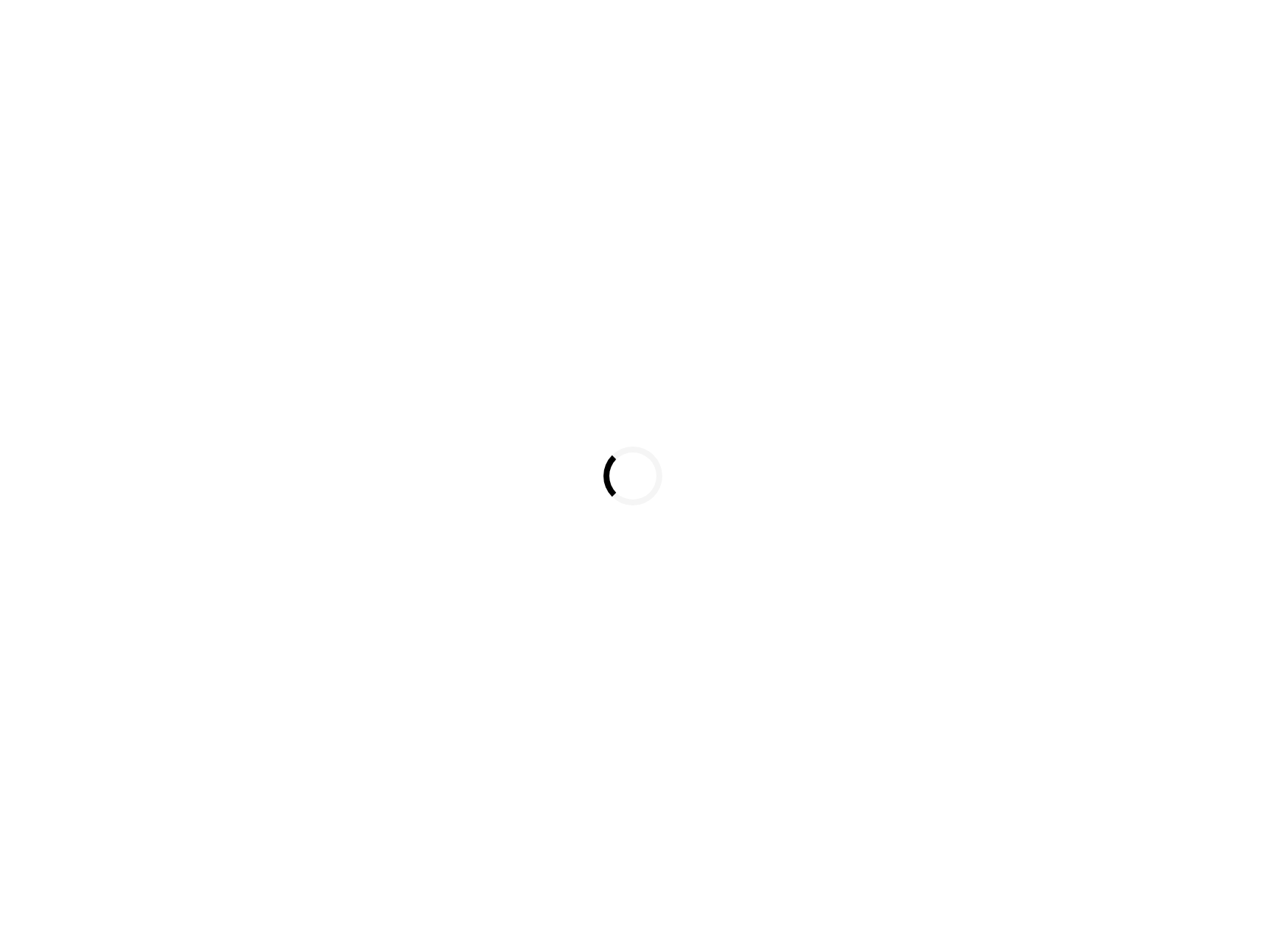
select select
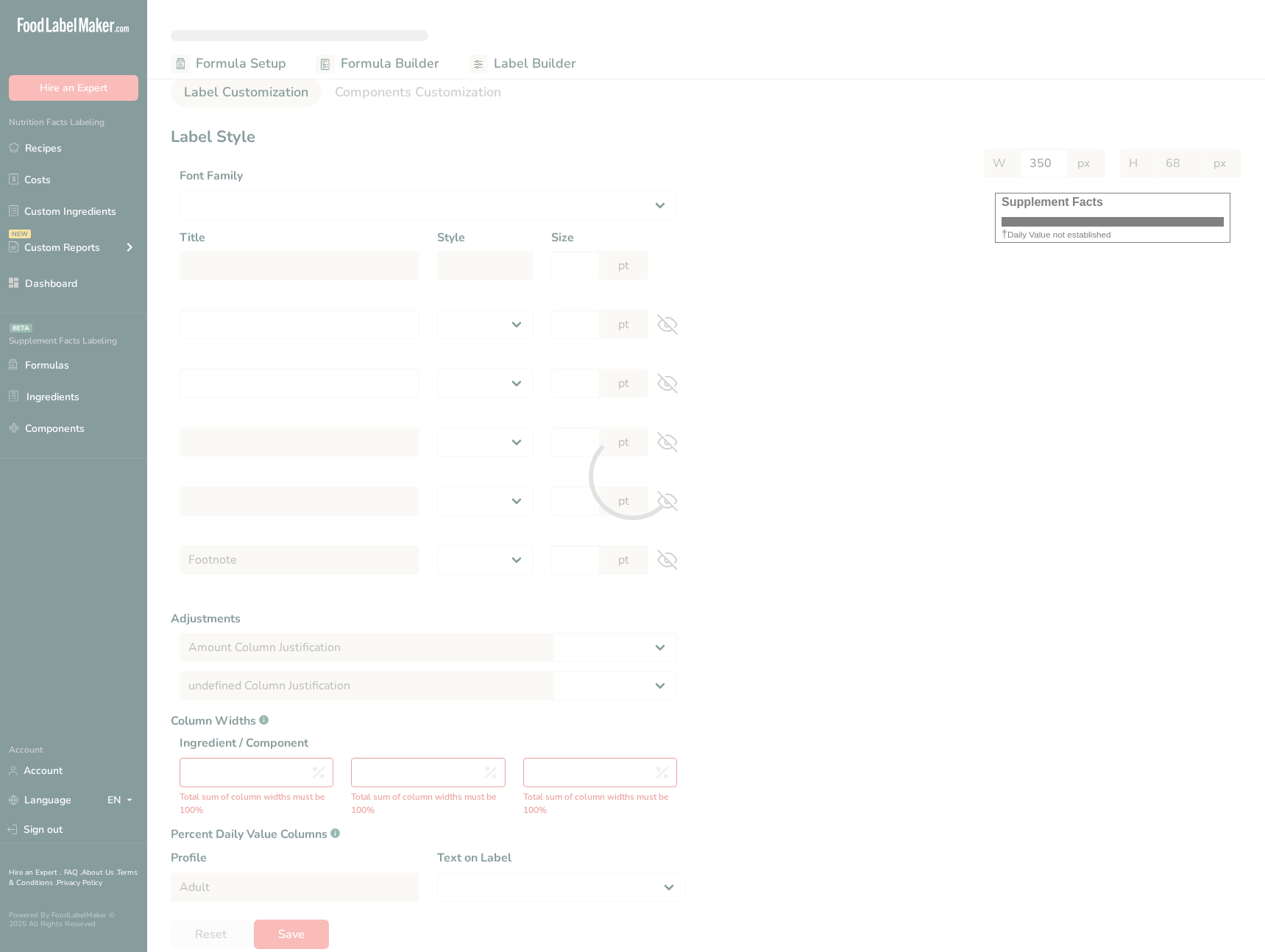
select select "Roboto"
type input "Supplement Facts"
select select "bold"
type input "30"
type input "Serving Size 5 g"
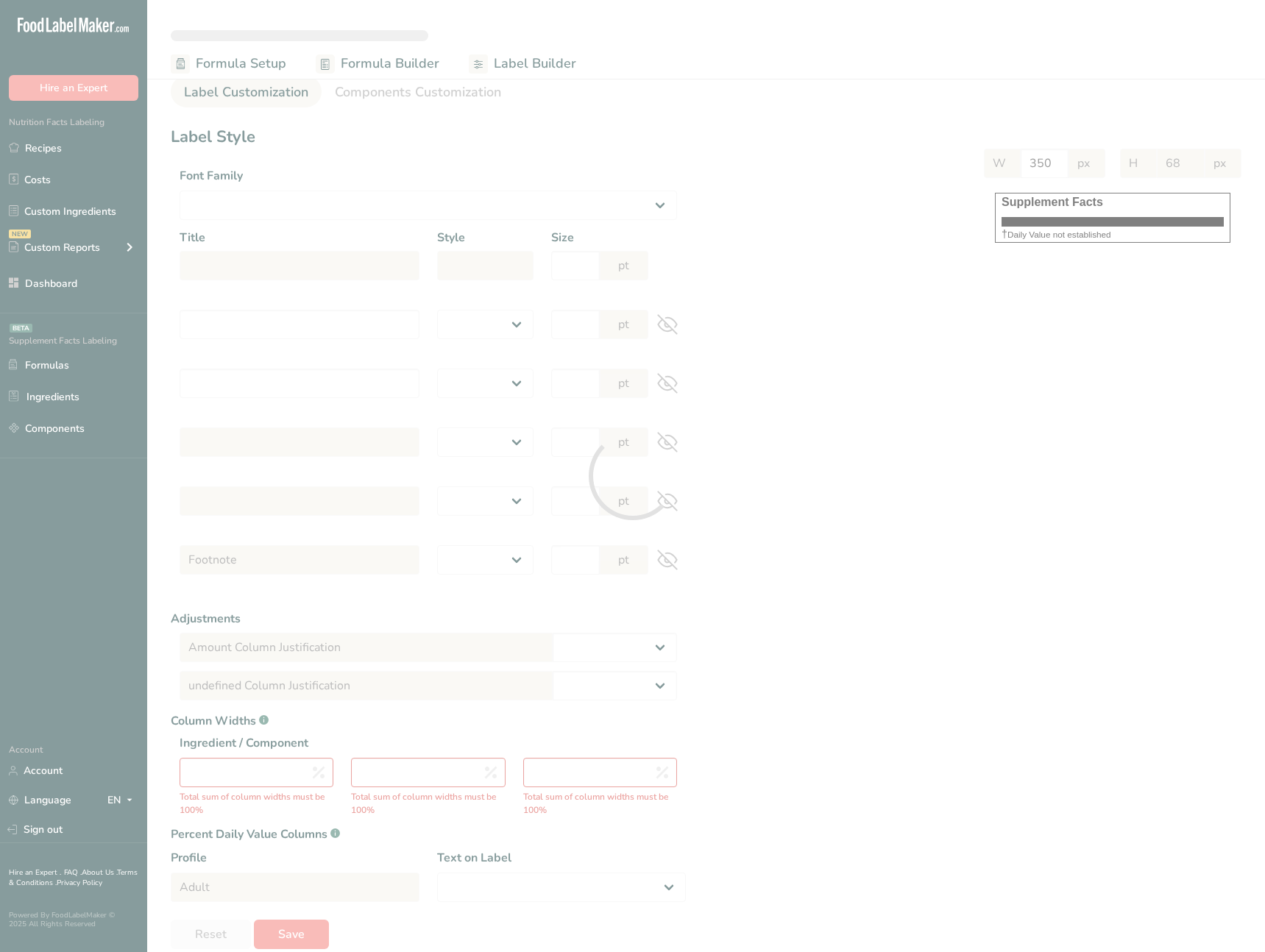
select select "regular"
type input "12"
type input "Serving Per Container 1"
select select "regular"
type input "12"
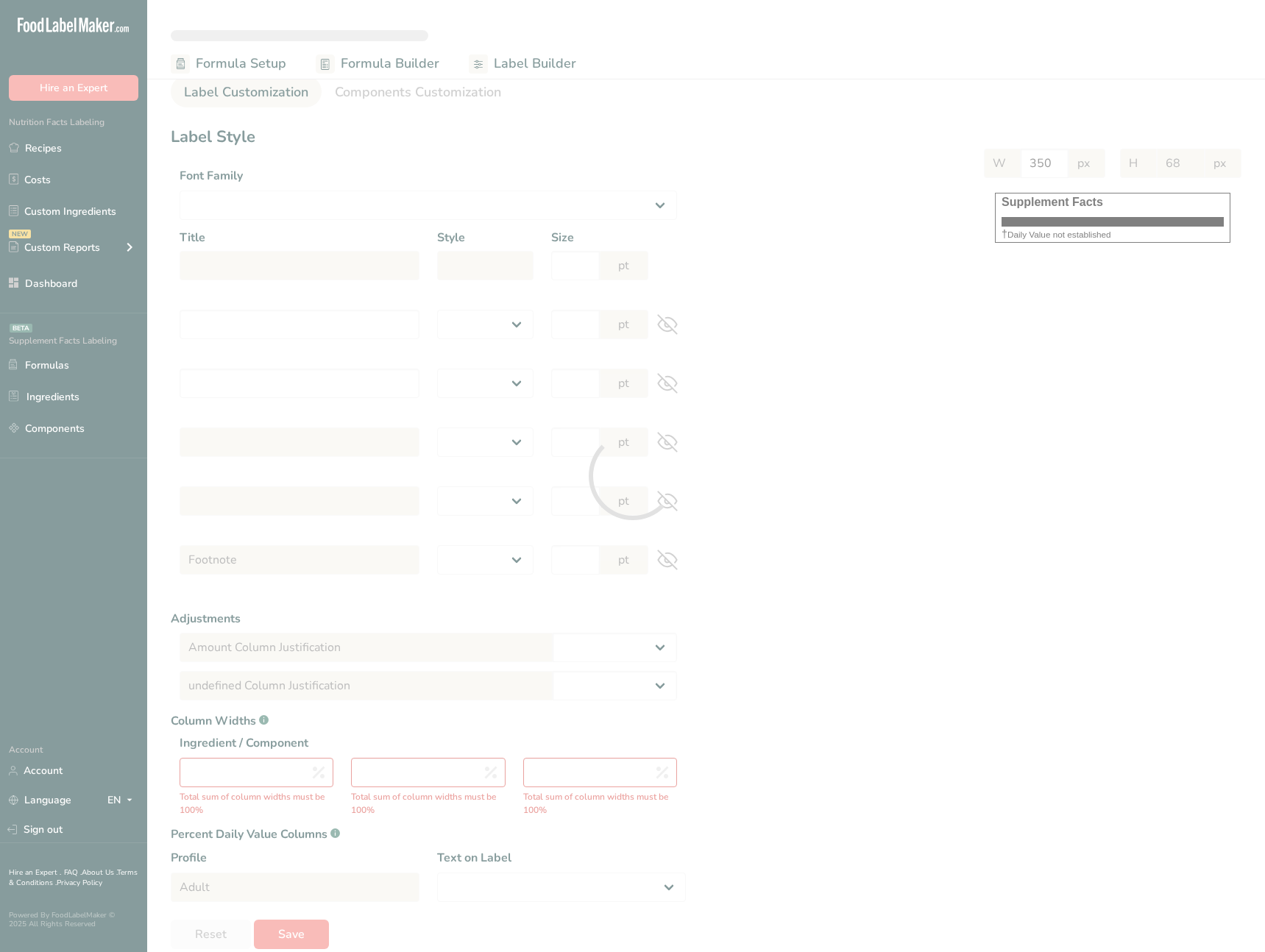
type input "Amount per serving"
select select "bold"
type input "10"
type input "% Daily Value"
select select "bold"
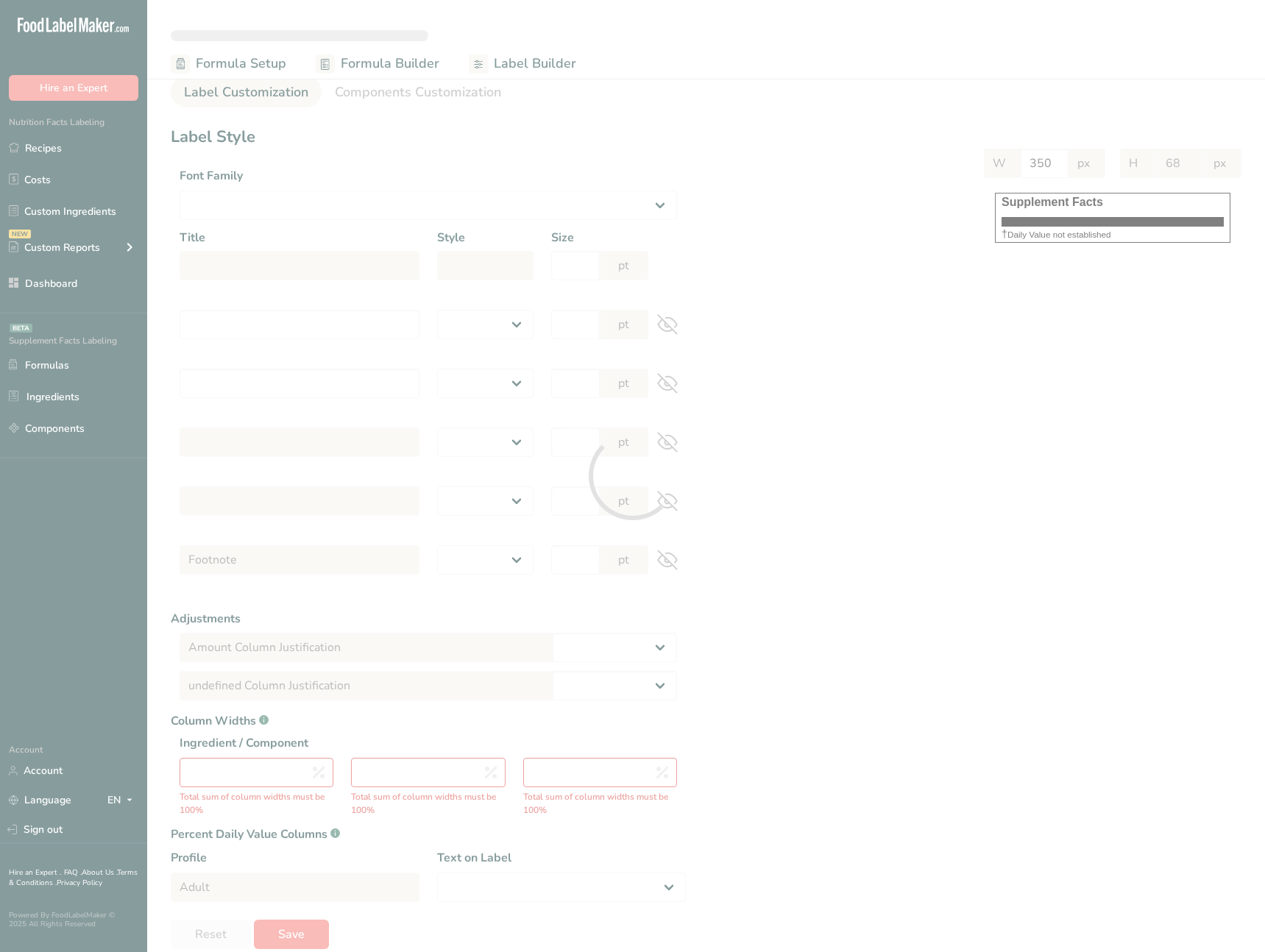
type input "10"
select select "regular"
type input "10"
select select "left"
type input "% Daily Value Column Justification"
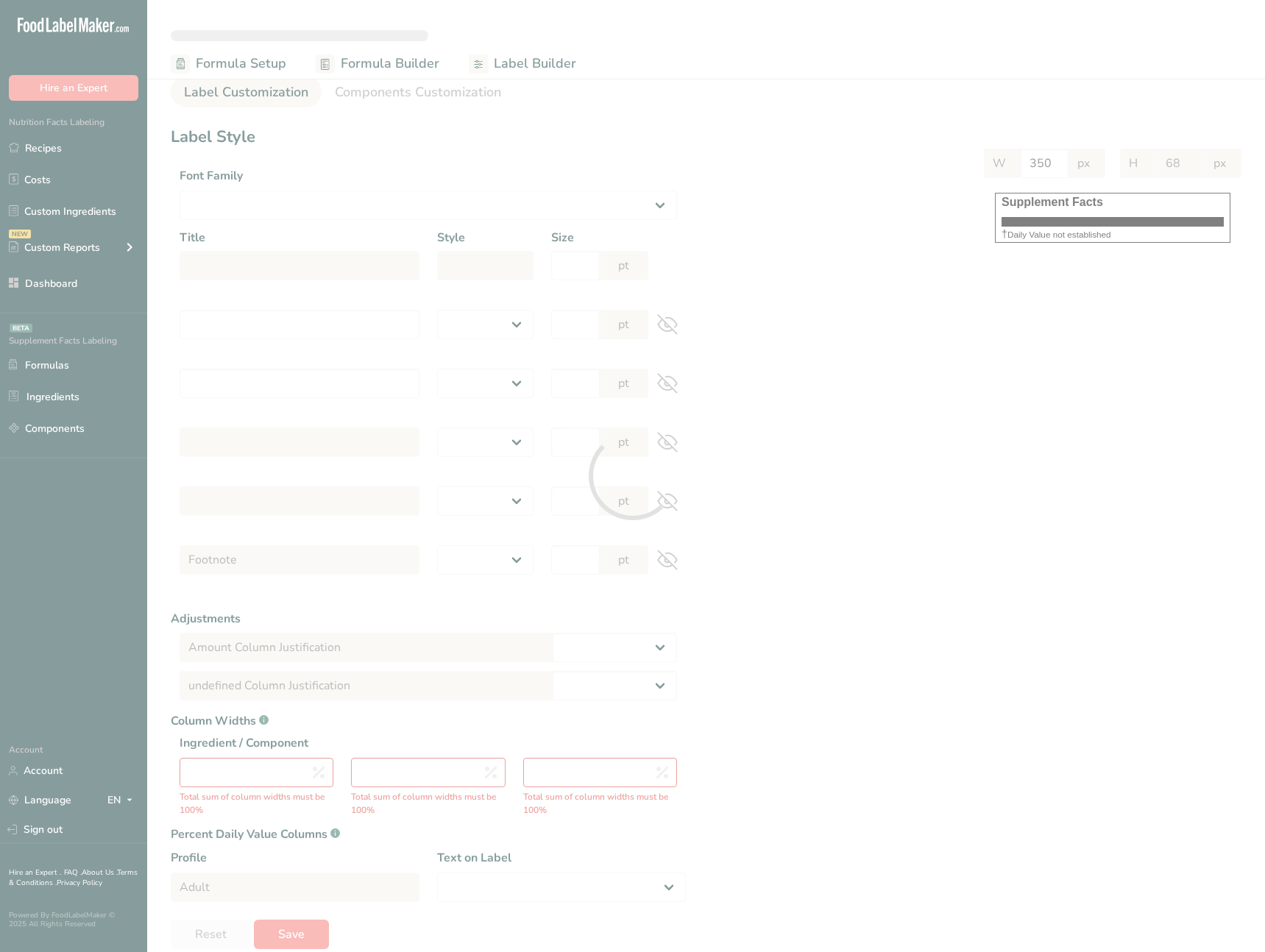
select select "center"
type input "40"
type input "30"
select select "% Daily Value"
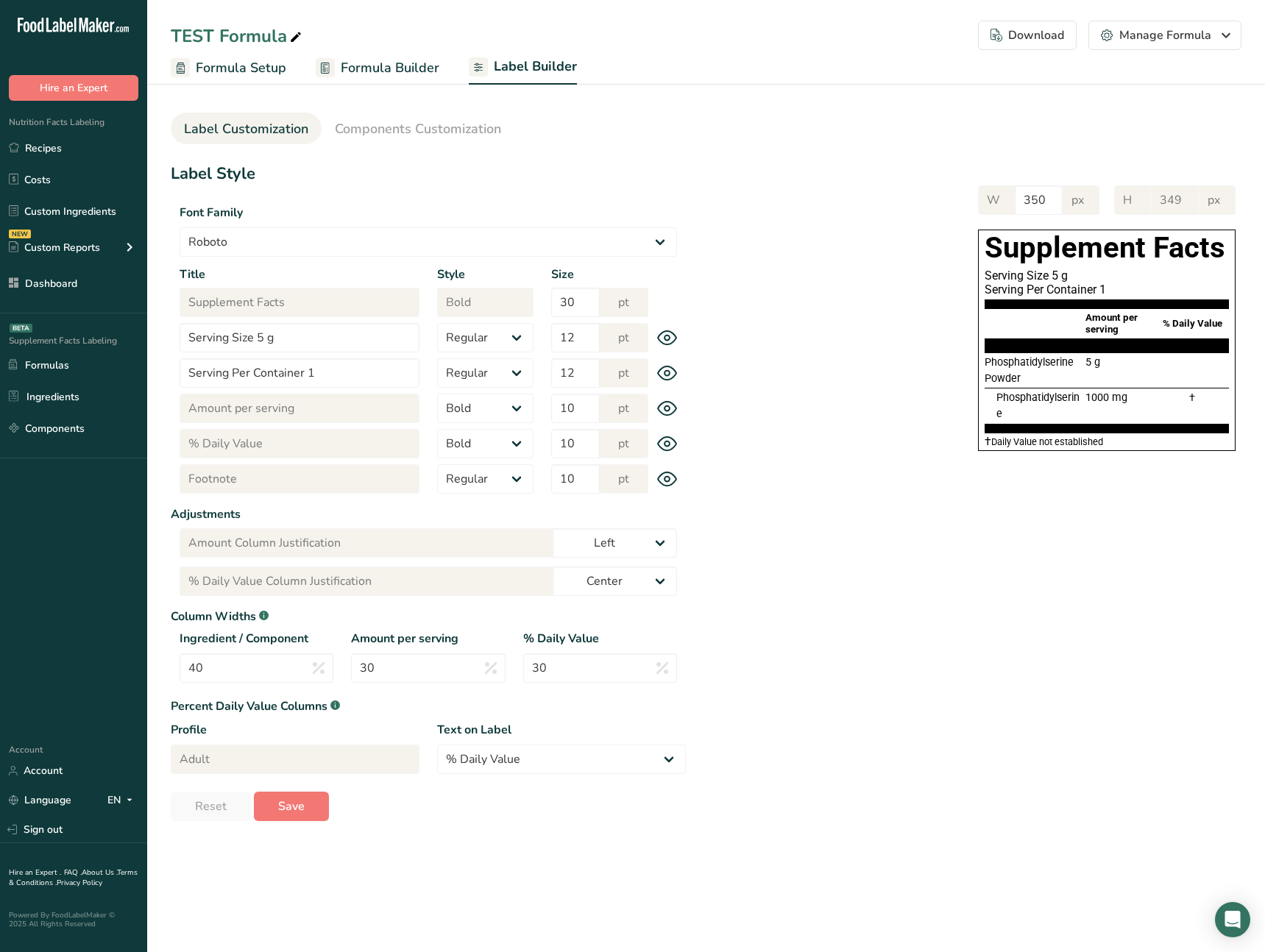
type input "301"
click at [419, 135] on span "Components Customization" at bounding box center [418, 129] width 166 height 20
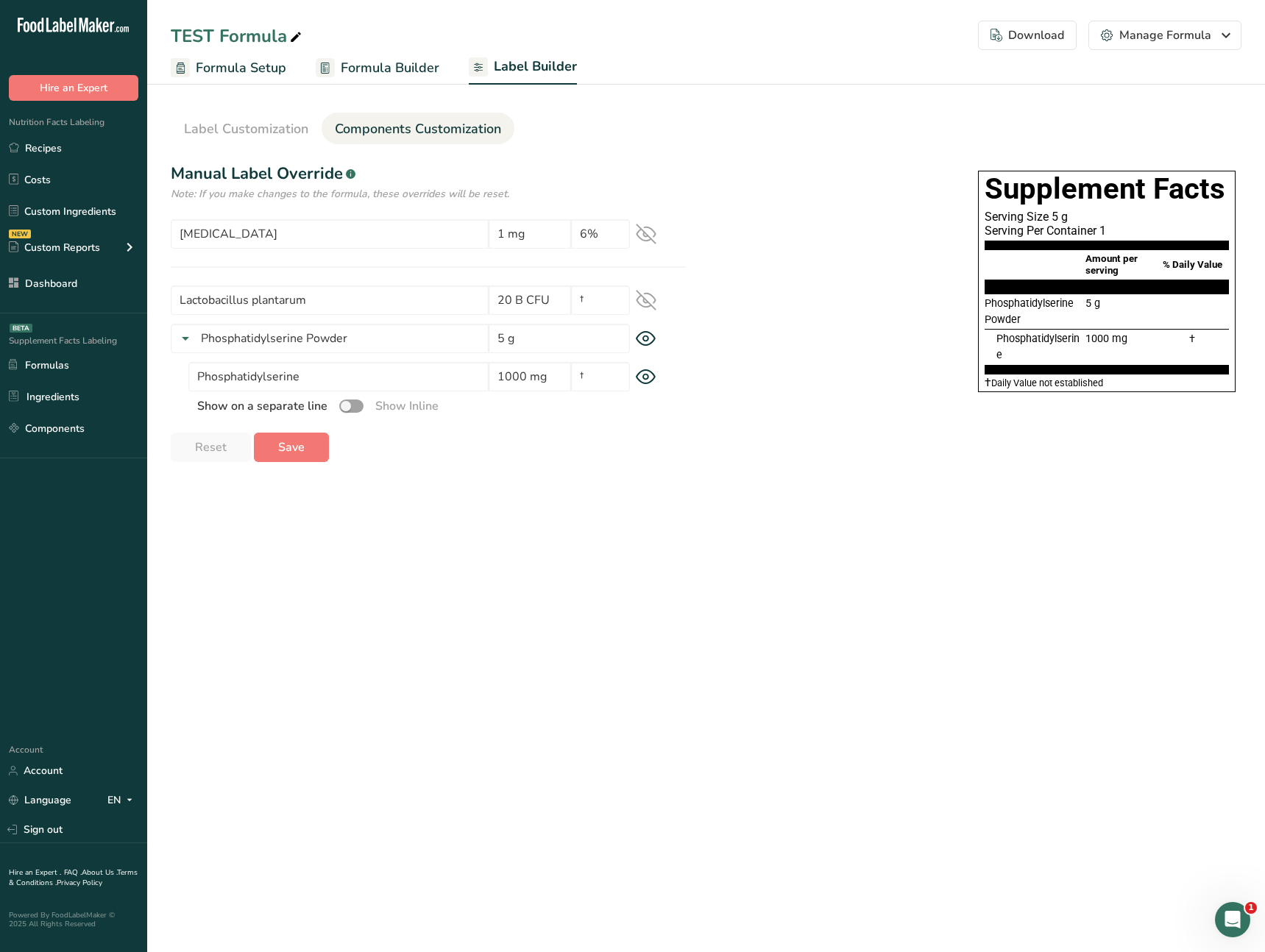
click at [728, 480] on section "Label Customization Components Customization Label Style Font Family Arial Robo…" at bounding box center [706, 281] width 1118 height 409
click at [304, 382] on input "Phosphatidylserine" at bounding box center [338, 376] width 300 height 29
click at [481, 592] on main "TEST Formula Download Choose what to show on your downloaded label Formula Name…" at bounding box center [632, 476] width 1265 height 952
click at [500, 608] on main "TEST Formula Download Choose what to show on your downloaded label Formula Name…" at bounding box center [632, 476] width 1265 height 952
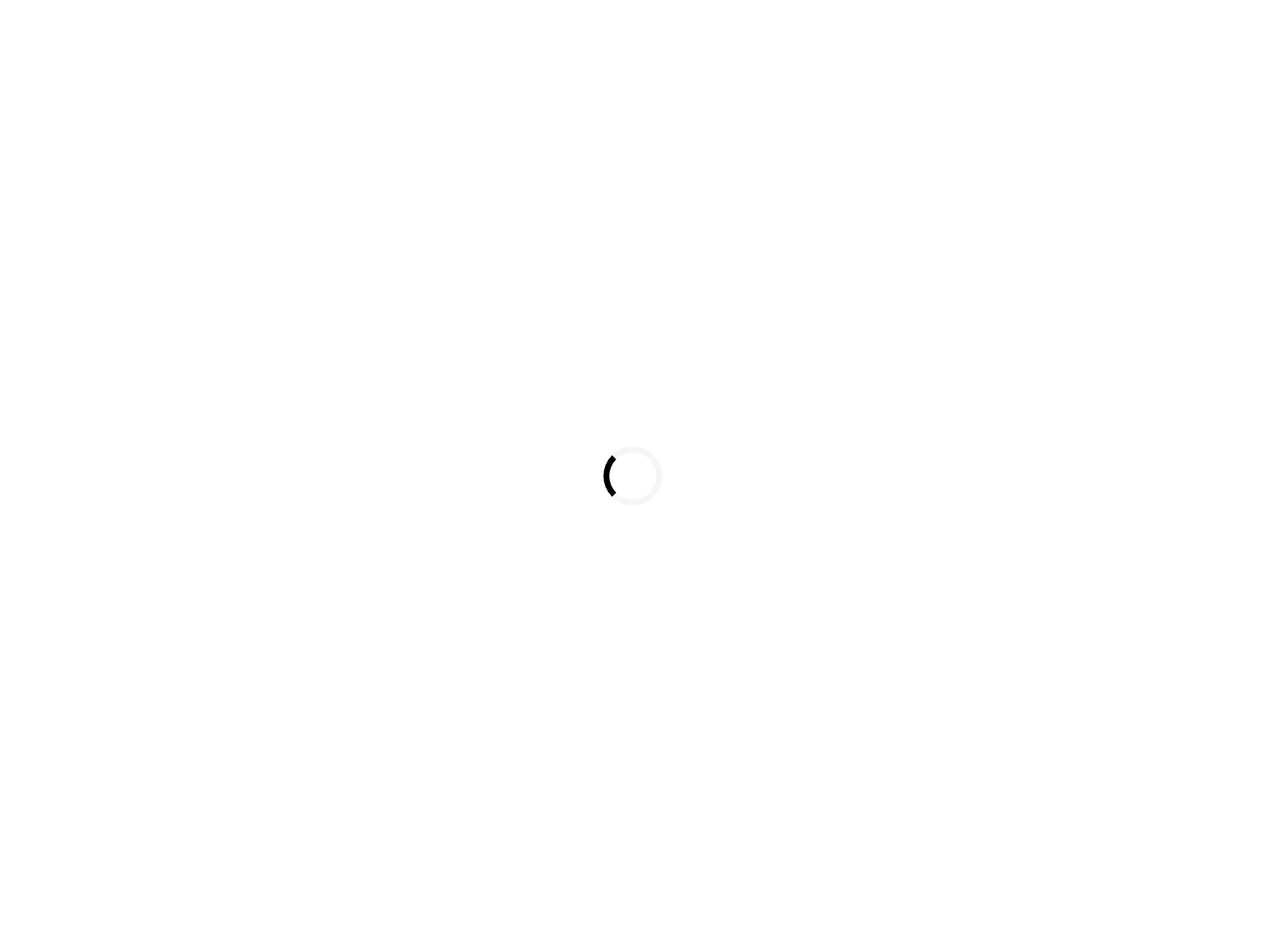
select select
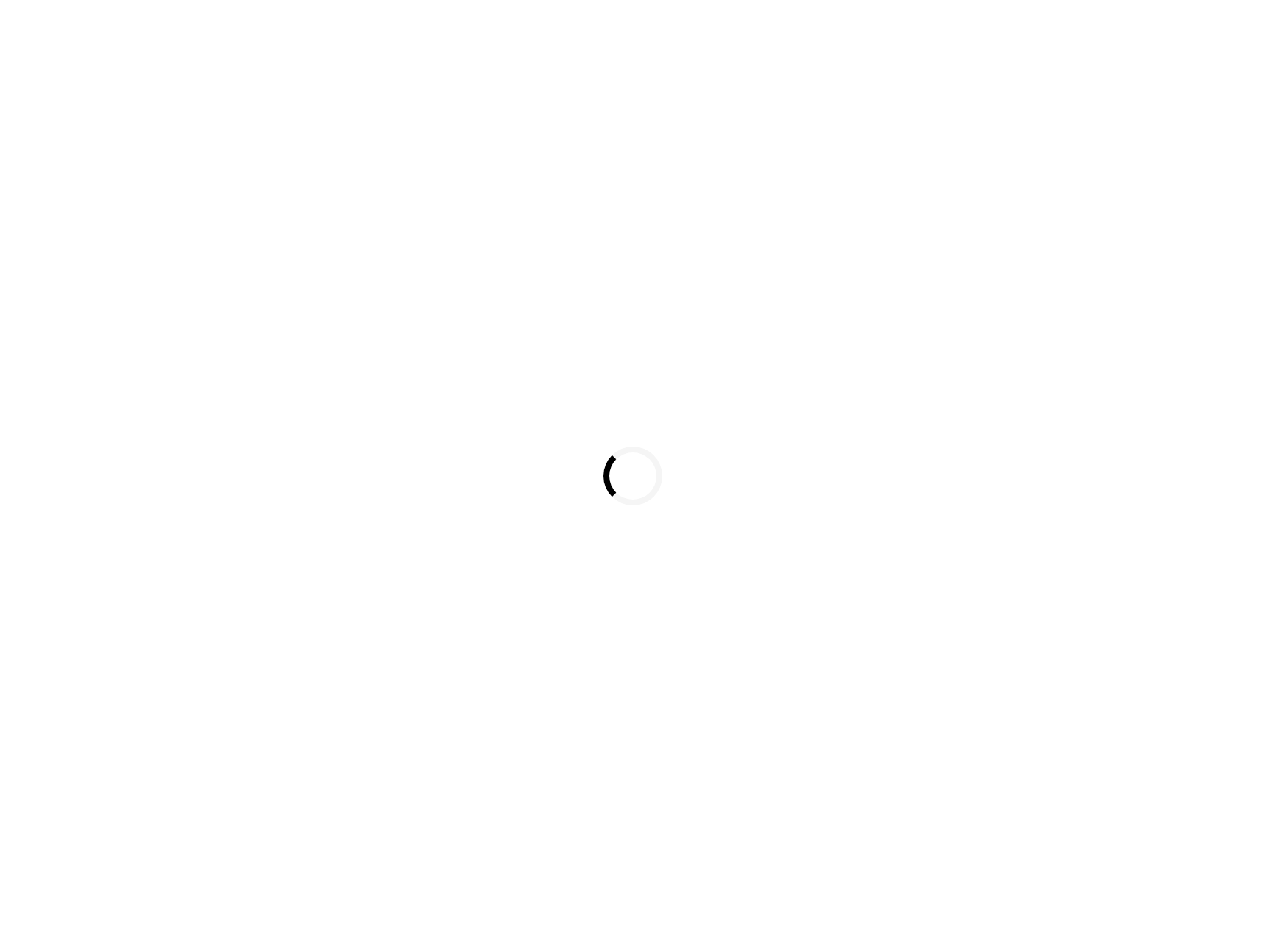
select select
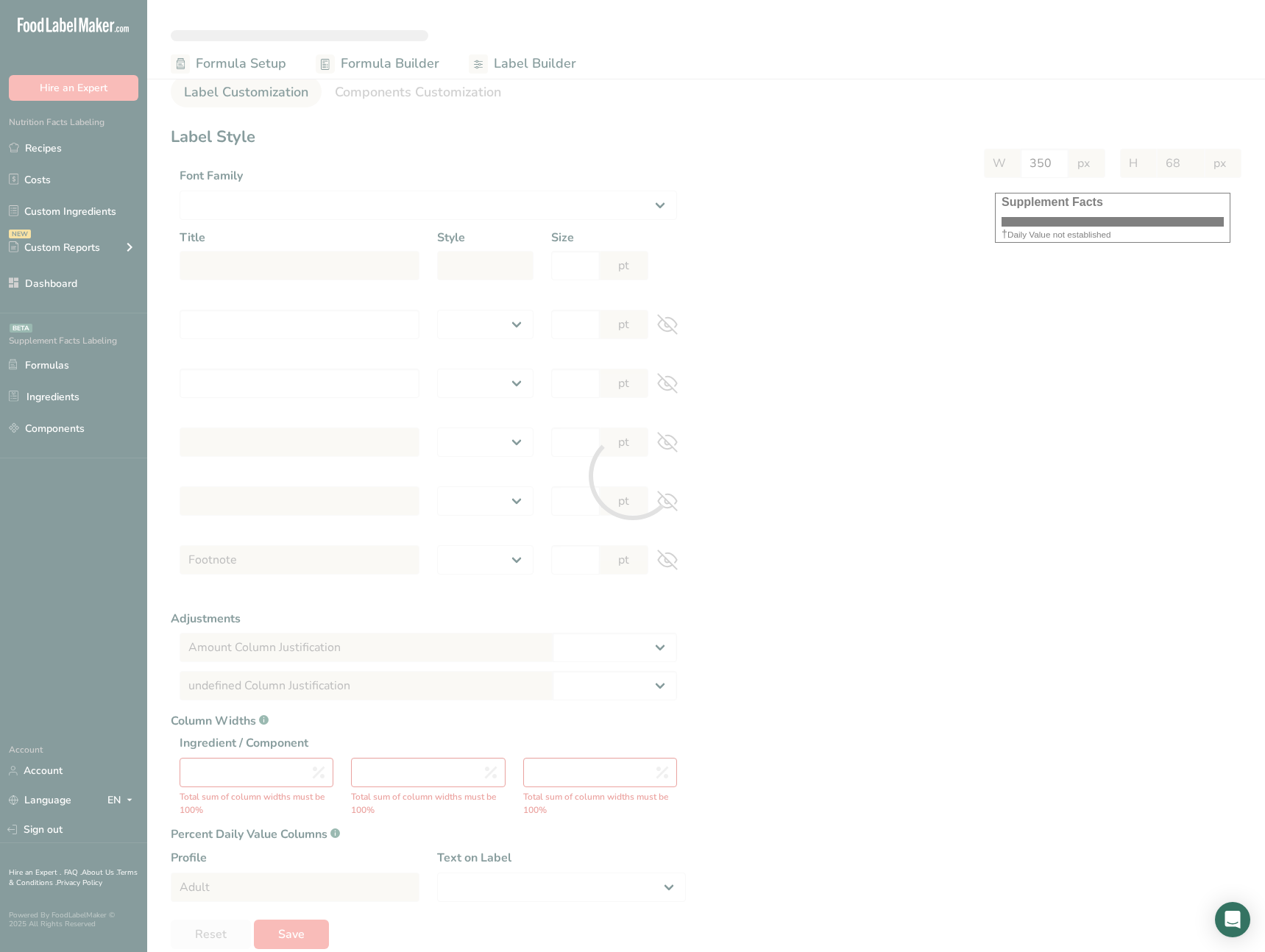
select select "Roboto"
type input "Supplement Facts"
select select "bold"
type input "30"
type input "Serving Size 5 g"
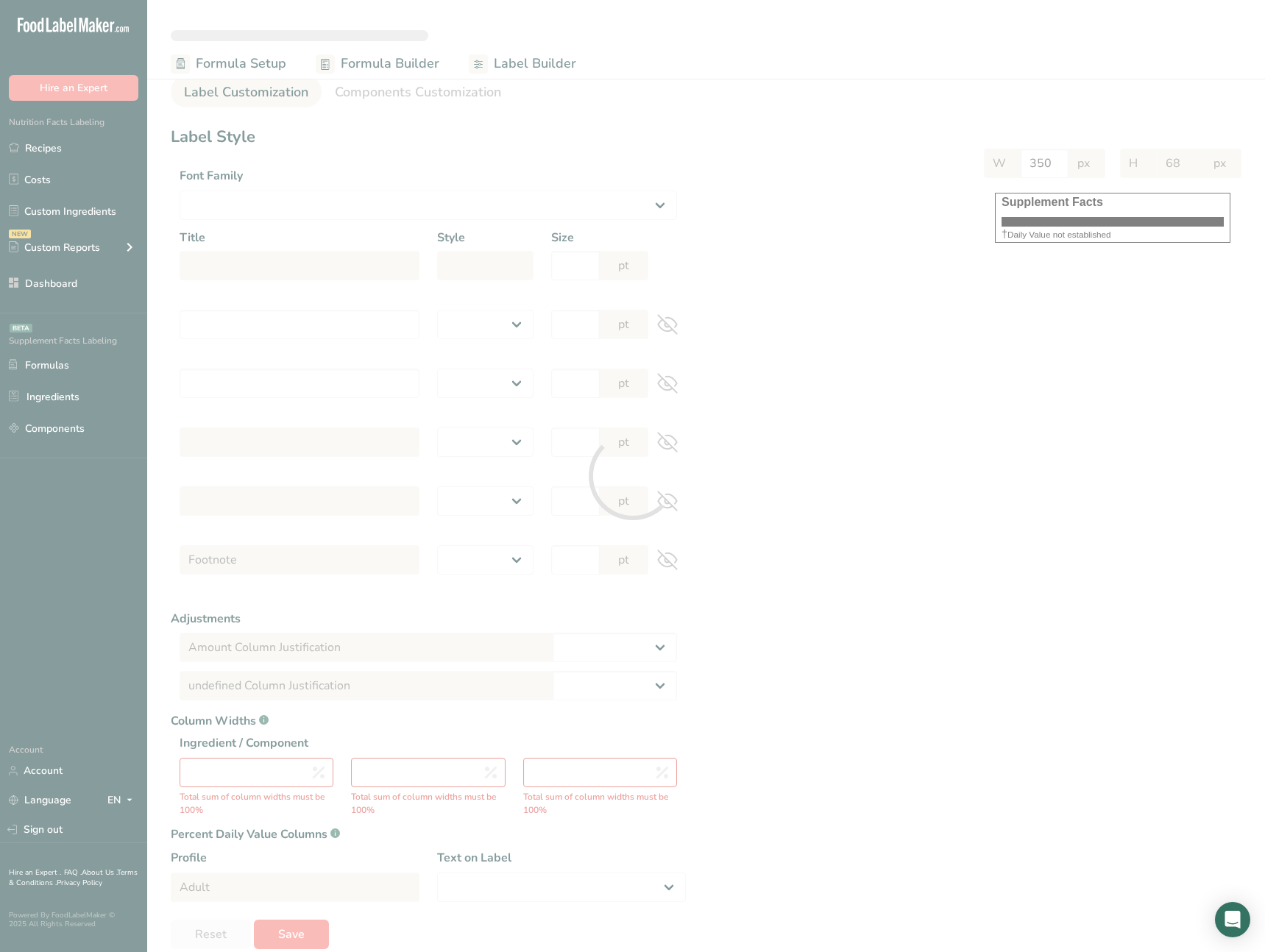
select select "regular"
type input "12"
type input "Serving Per Container 1"
select select "regular"
type input "12"
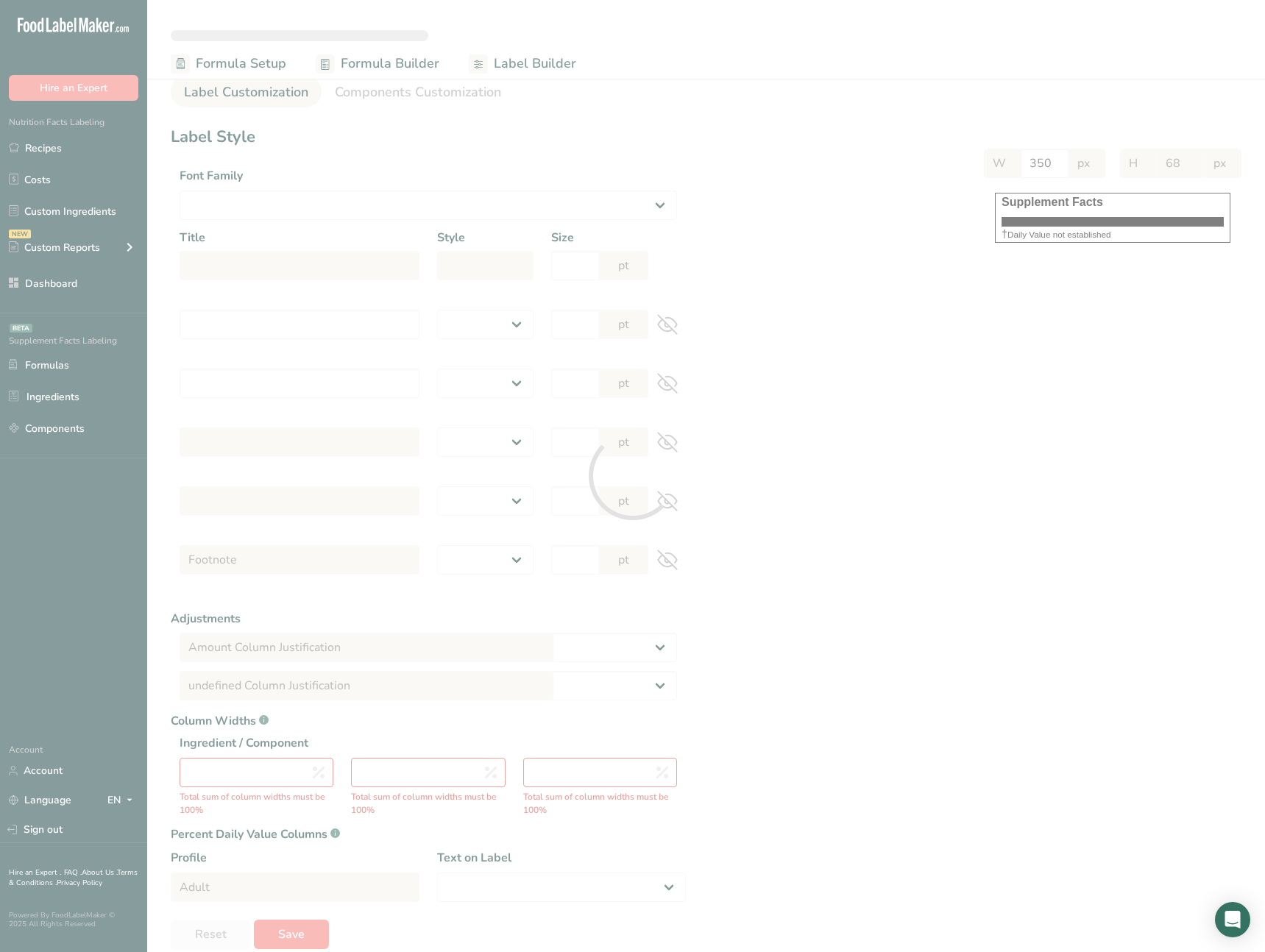
type input "Amount per serving"
select select "bold"
type input "10"
type input "% Daily Value"
select select "bold"
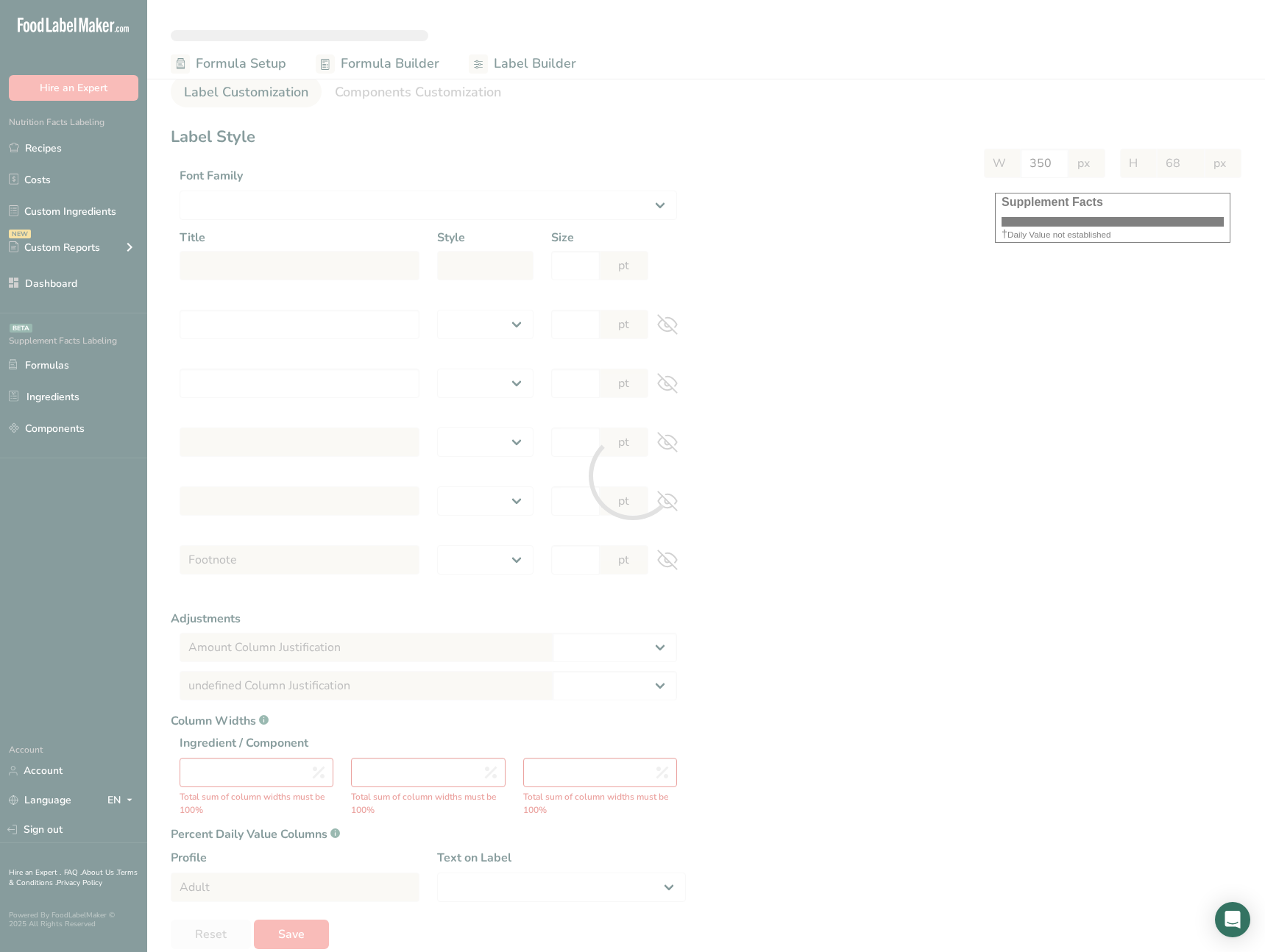
type input "10"
select select "regular"
type input "10"
select select "left"
type input "% Daily Value Column Justification"
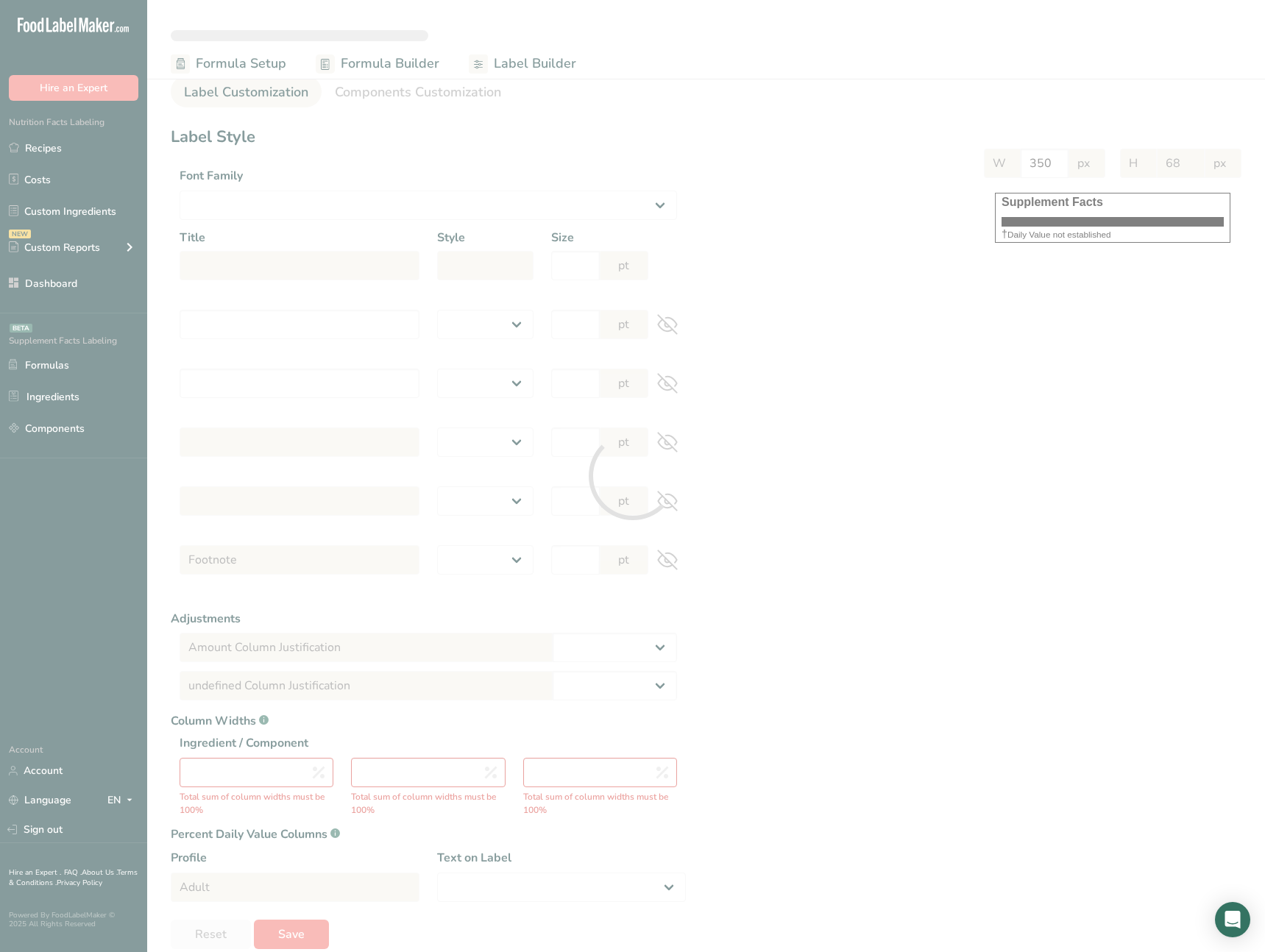
select select "center"
type input "40"
type input "30"
select select "% Daily Value"
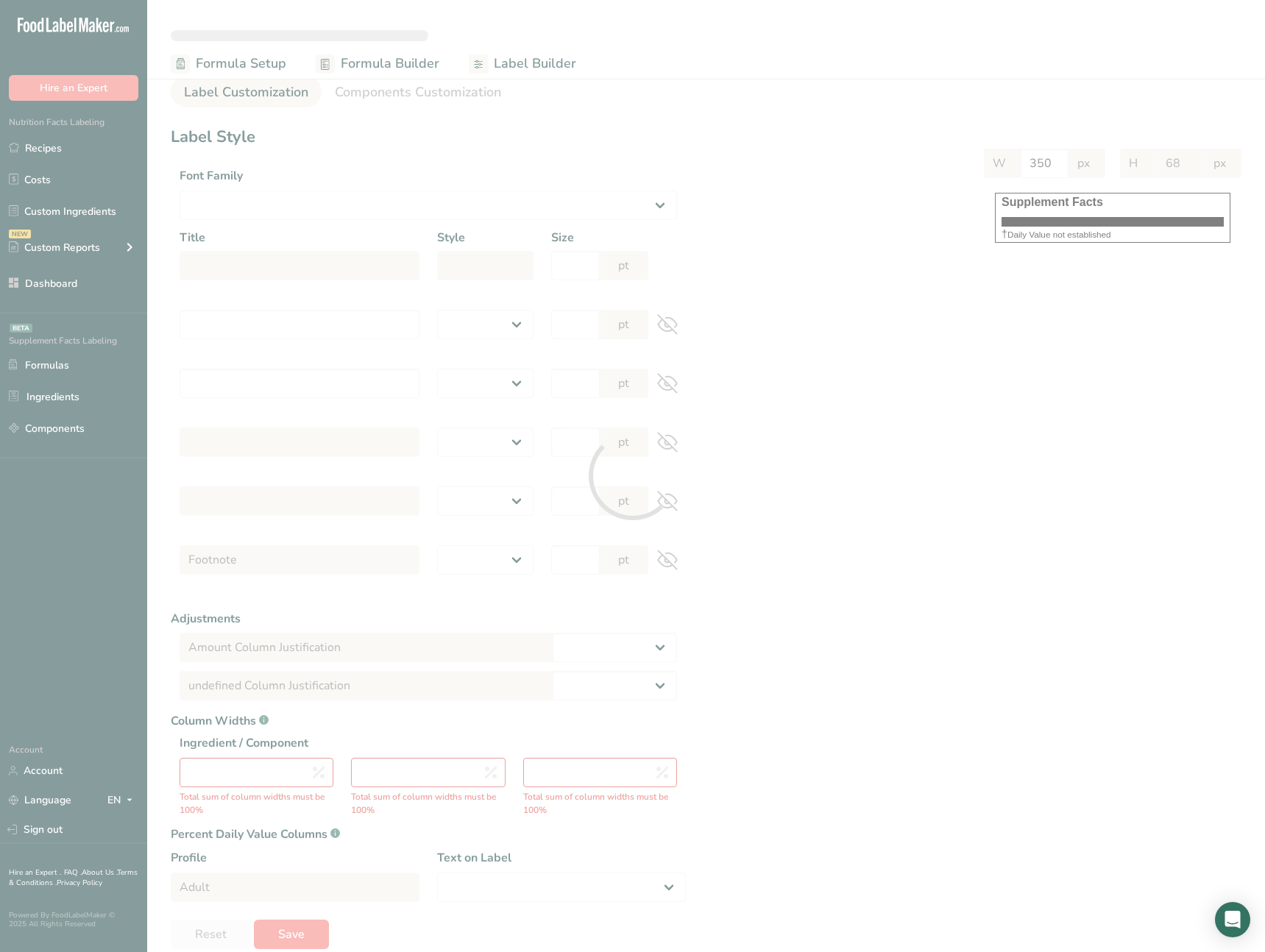
type input "301"
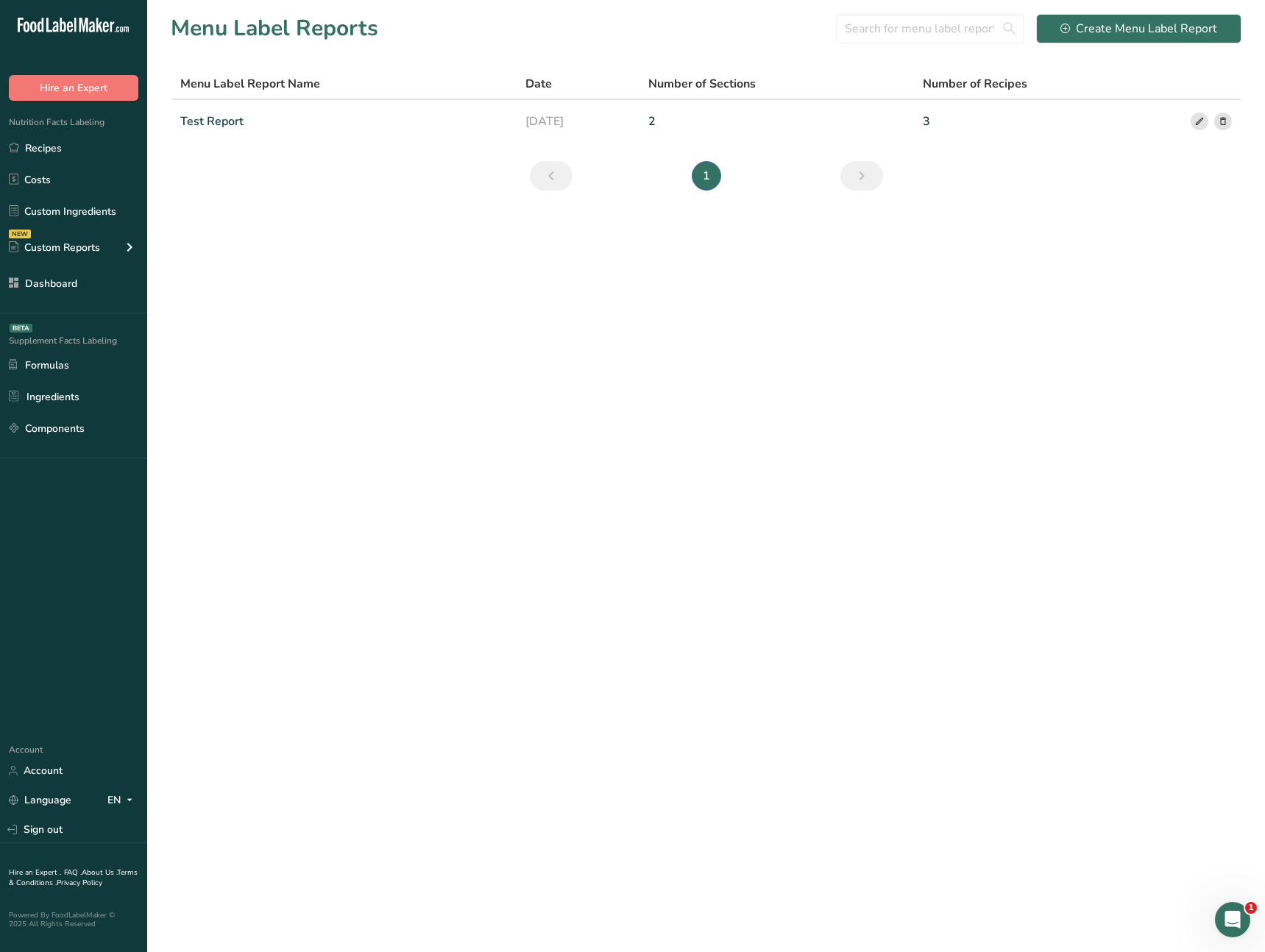
click at [745, 477] on main "Menu Label Reports Create Menu Label Report Menu Label Report Name Date Number …" at bounding box center [632, 476] width 1265 height 952
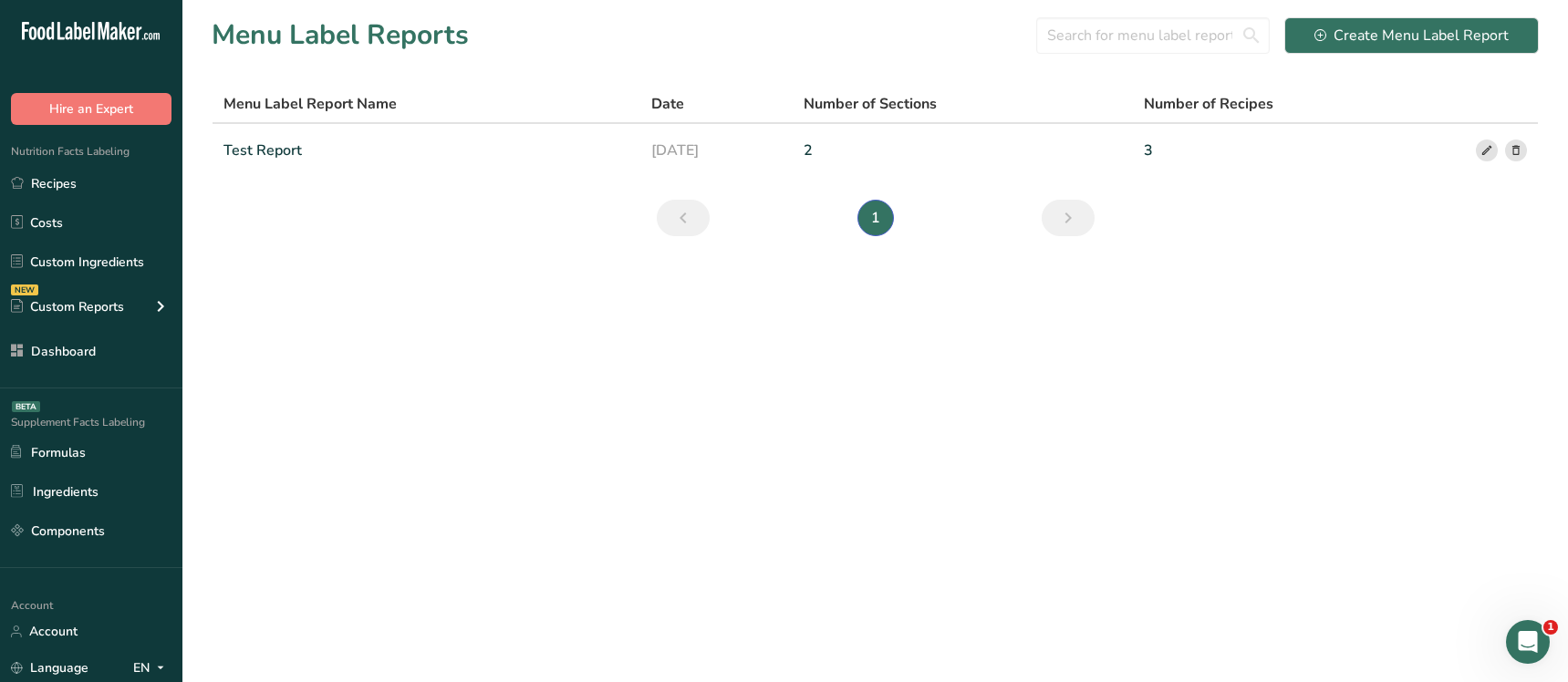
click at [394, 551] on main "Menu Label Reports Create Menu Label Report Menu Label Report Name Date Number …" at bounding box center [784, 341] width 1568 height 682
